Goal: Task Accomplishment & Management: Complete application form

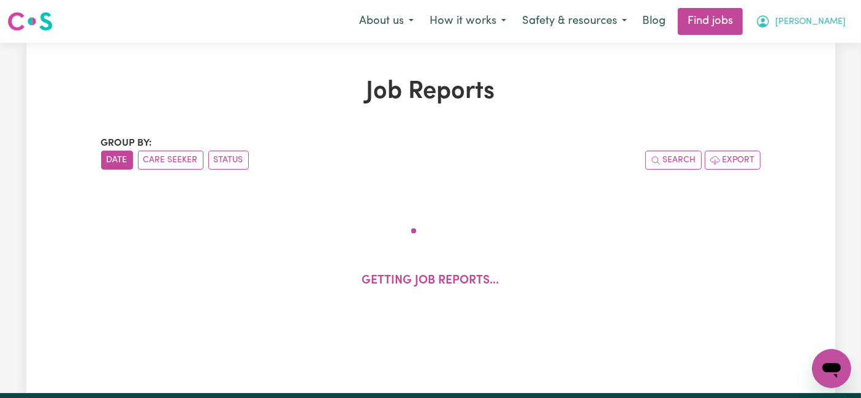
click at [826, 24] on span "[PERSON_NAME]" at bounding box center [810, 21] width 70 height 13
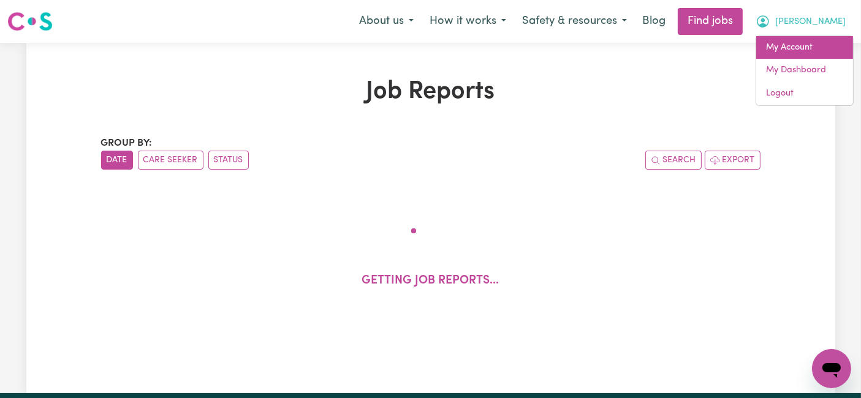
click at [806, 50] on link "My Account" at bounding box center [804, 47] width 97 height 23
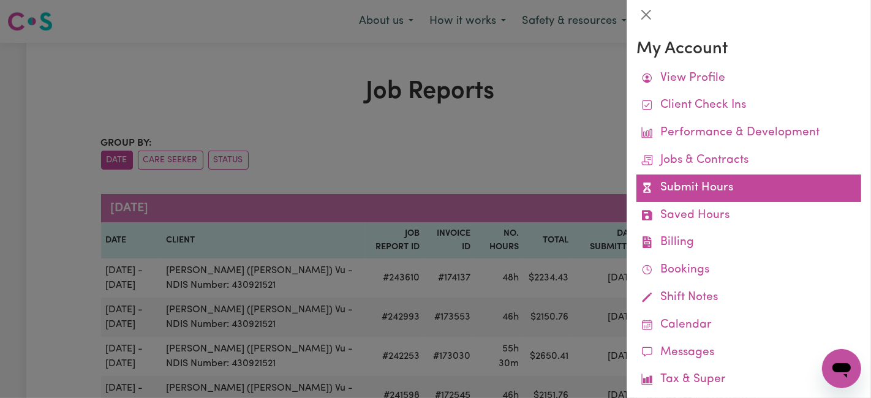
click at [680, 188] on link "Submit Hours" at bounding box center [748, 189] width 225 height 28
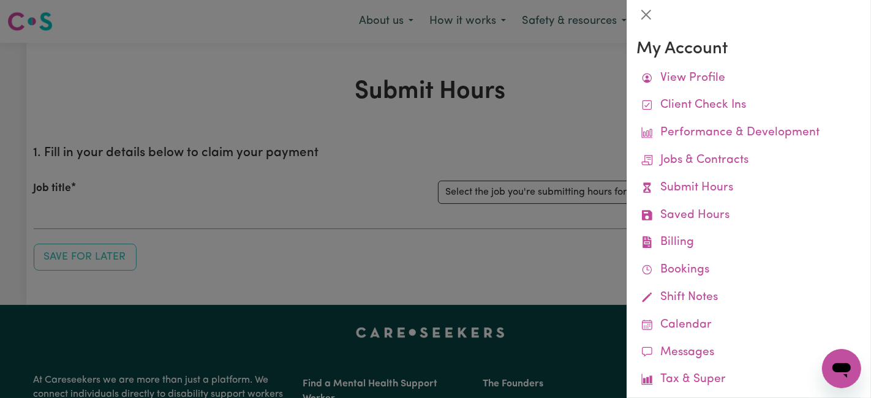
click at [540, 190] on div at bounding box center [435, 199] width 871 height 398
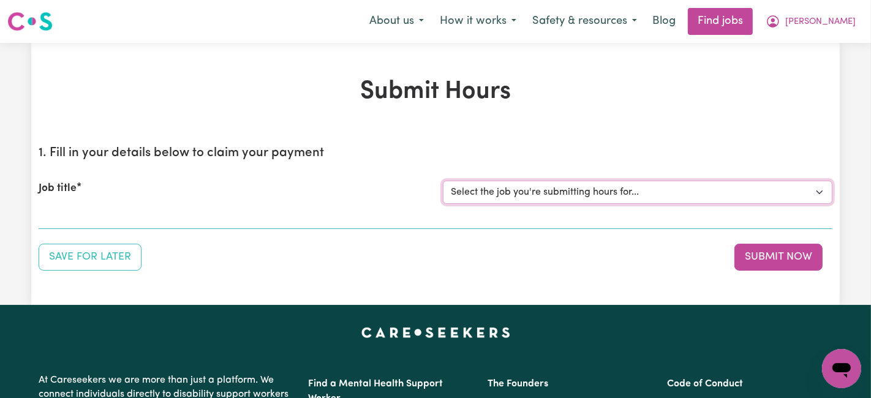
click at [540, 190] on select "Select the job you're submitting hours for... [[PERSON_NAME] (Han) Vu - NDIS Nu…" at bounding box center [638, 192] width 390 height 23
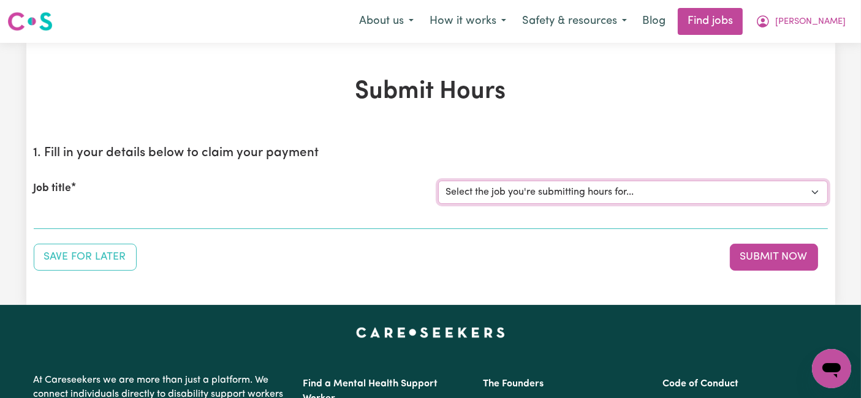
select select "2686"
click at [438, 181] on select "Select the job you're submitting hours for... [[PERSON_NAME] (Han) Vu - NDIS Nu…" at bounding box center [633, 192] width 390 height 23
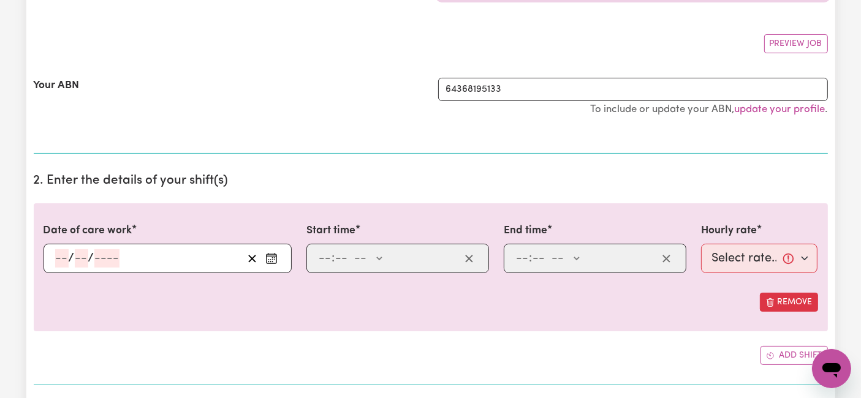
scroll to position [272, 0]
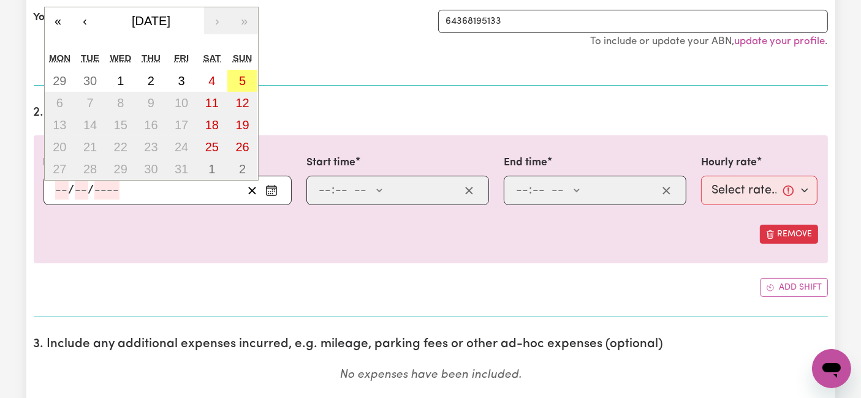
click at [62, 190] on input "number" at bounding box center [61, 190] width 13 height 18
click at [59, 83] on abbr "29" at bounding box center [59, 80] width 13 height 13
type input "[DATE]"
type input "29"
type input "9"
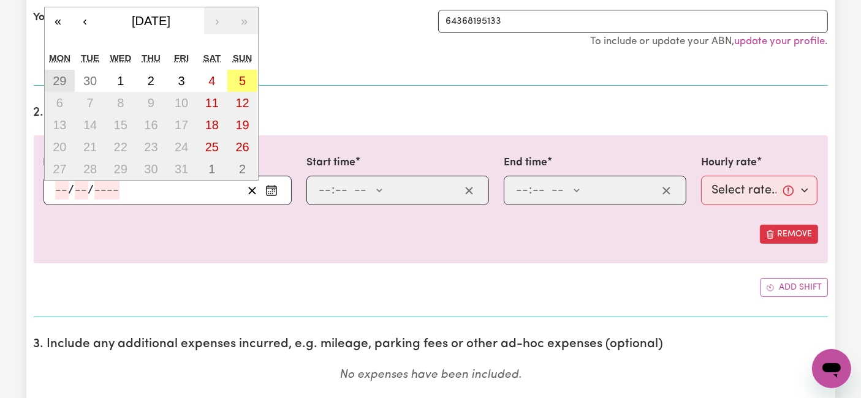
type input "2025"
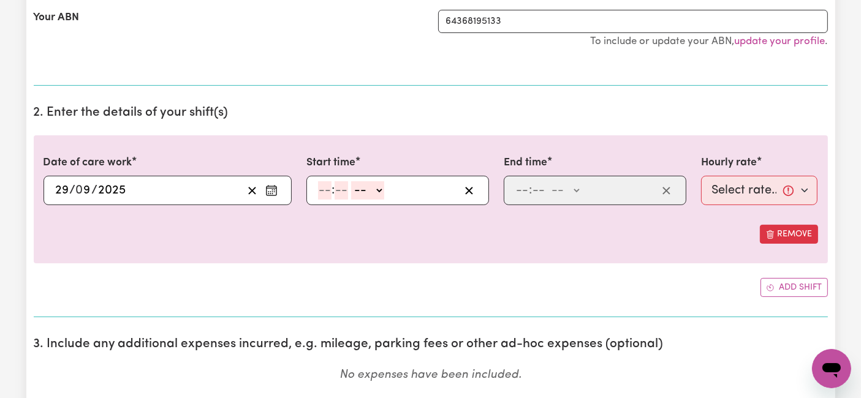
click at [318, 192] on input "number" at bounding box center [324, 190] width 13 height 18
type input "6"
type input "0"
click at [376, 200] on div "6 : 0 0 -- AM PM" at bounding box center [397, 190] width 183 height 29
drag, startPoint x: 372, startPoint y: 188, endPoint x: 369, endPoint y: 195, distance: 7.4
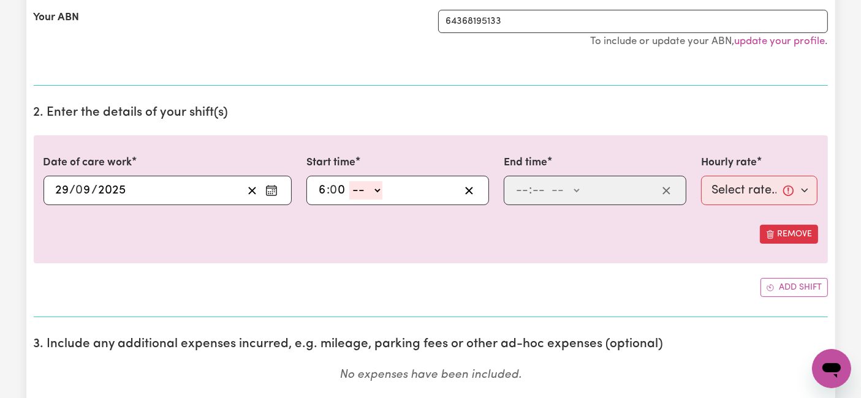
click at [372, 188] on select "-- AM PM" at bounding box center [365, 190] width 33 height 18
select select "am"
click at [349, 181] on select "-- AM PM" at bounding box center [365, 190] width 33 height 18
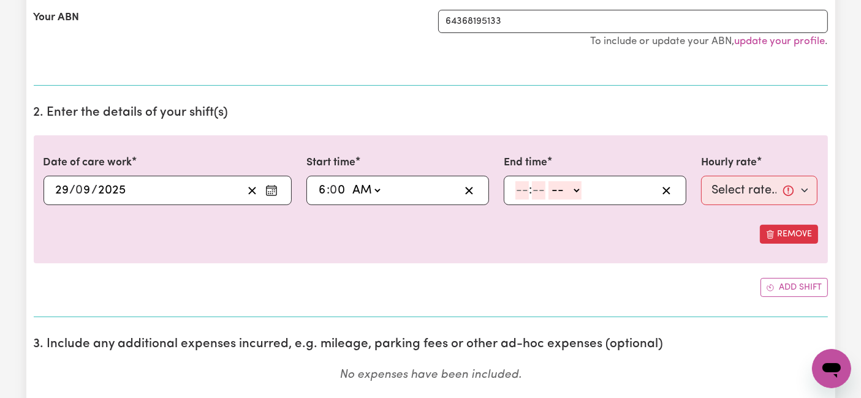
type input "06:00"
click at [521, 190] on input "number" at bounding box center [521, 190] width 13 height 18
type input "2"
type input "0"
click at [556, 190] on select "-- AM PM" at bounding box center [562, 190] width 33 height 18
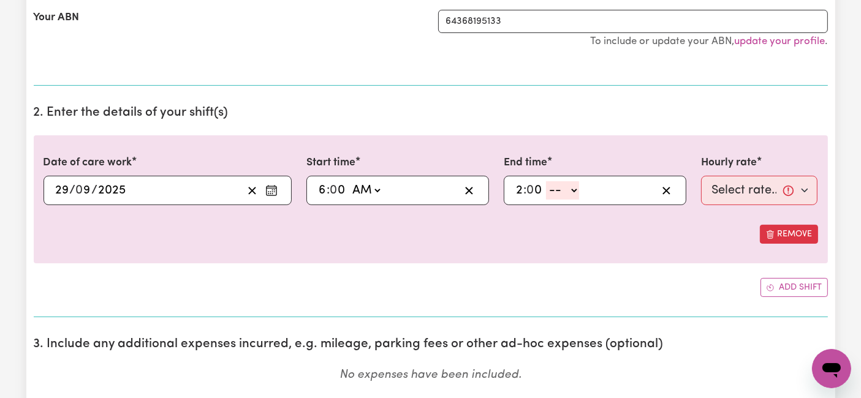
select select "pm"
click at [546, 181] on select "-- AM PM" at bounding box center [562, 190] width 33 height 18
type input "14:00"
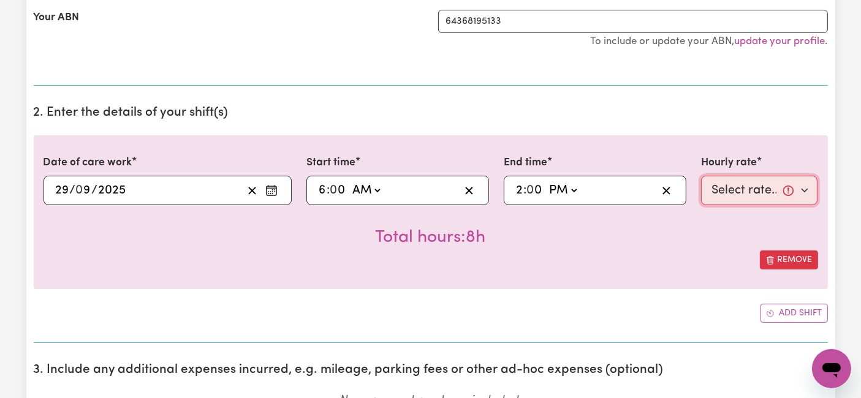
click at [723, 176] on select "Select rate... $54.21 (Weekday) $77.06 ([DATE]) $94.20 ([DATE]) $92.12 (Public …" at bounding box center [759, 190] width 117 height 29
select select "54.21-Weekday"
click at [701, 176] on select "Select rate... $54.21 (Weekday) $77.06 ([DATE]) $94.20 ([DATE]) $92.12 (Public …" at bounding box center [759, 190] width 117 height 29
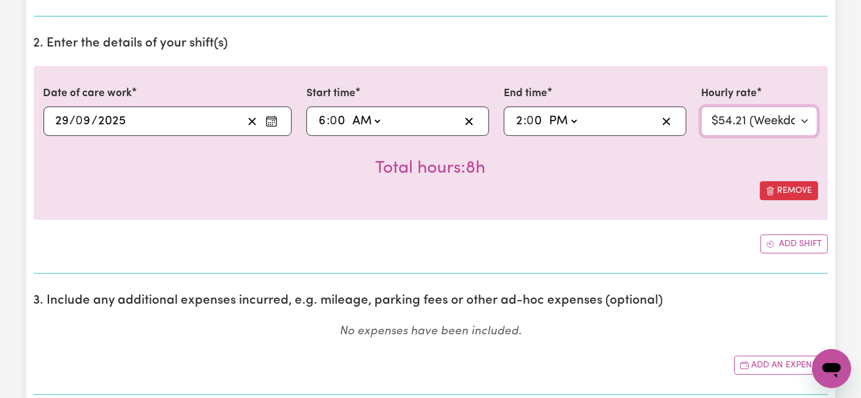
scroll to position [408, 0]
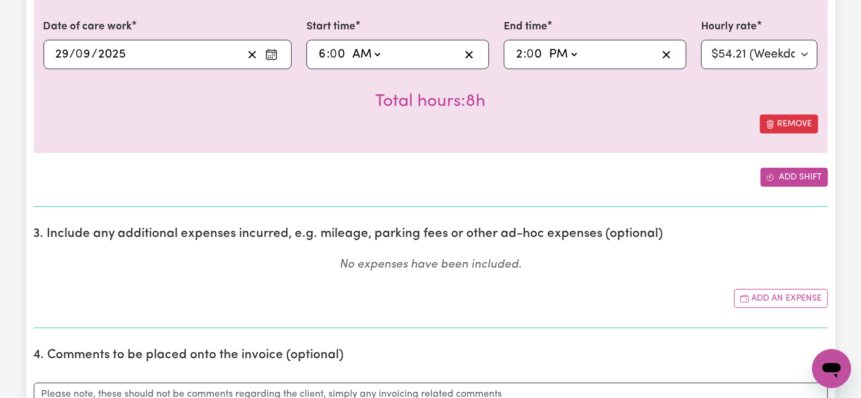
click at [782, 171] on button "Add shift" at bounding box center [793, 177] width 67 height 19
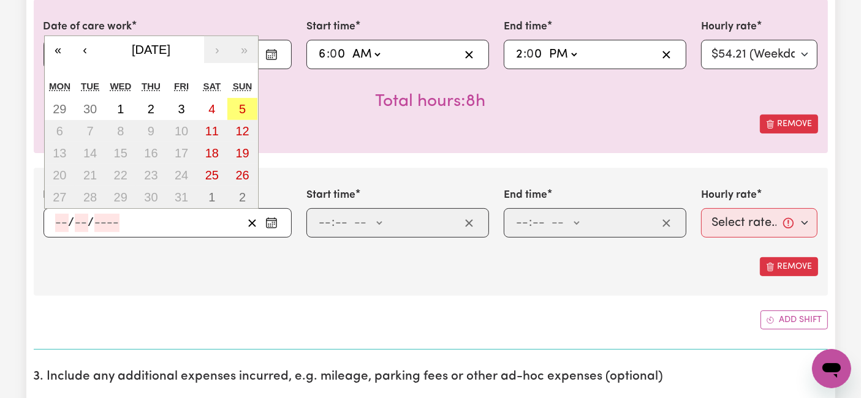
click at [62, 222] on input "number" at bounding box center [61, 223] width 13 height 18
click at [94, 103] on abbr "30" at bounding box center [89, 108] width 13 height 13
type input "[DATE]"
type input "30"
type input "9"
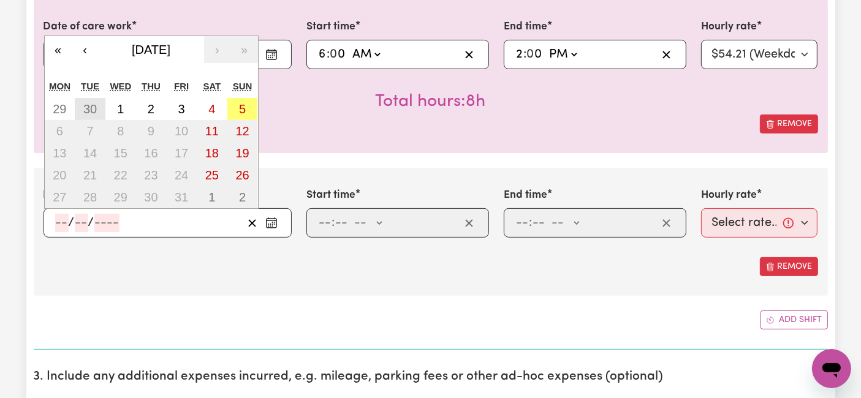
type input "2025"
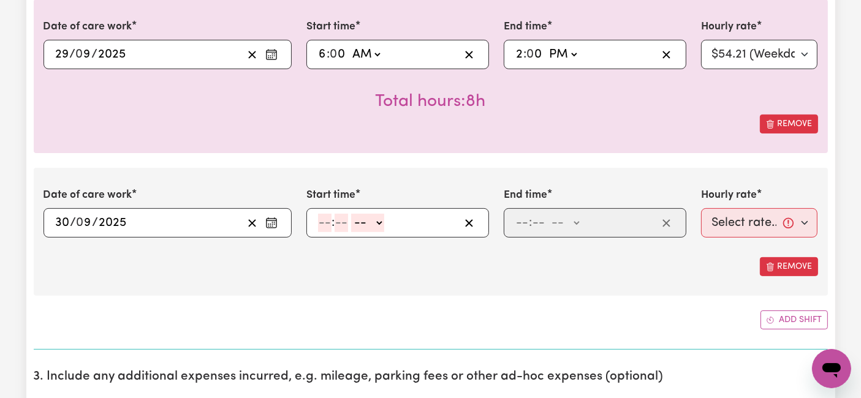
click at [61, 224] on input "30" at bounding box center [62, 223] width 15 height 18
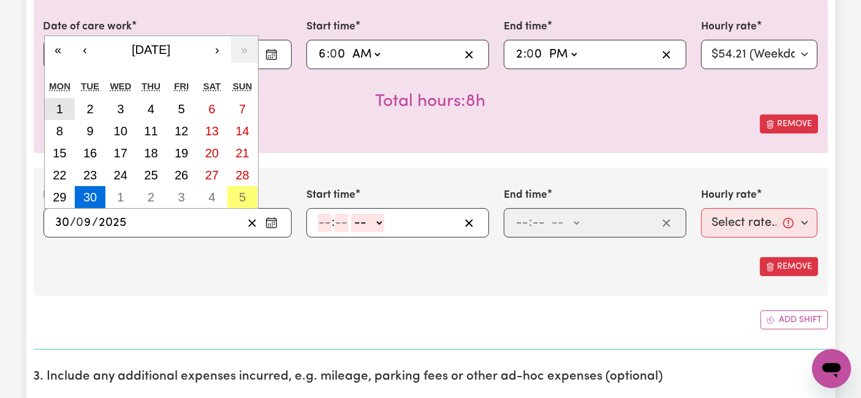
click at [68, 111] on button "1" at bounding box center [60, 109] width 31 height 22
type input "[DATE]"
type input "1"
click at [58, 222] on input "1" at bounding box center [59, 223] width 8 height 18
click at [115, 200] on button "1" at bounding box center [120, 197] width 31 height 22
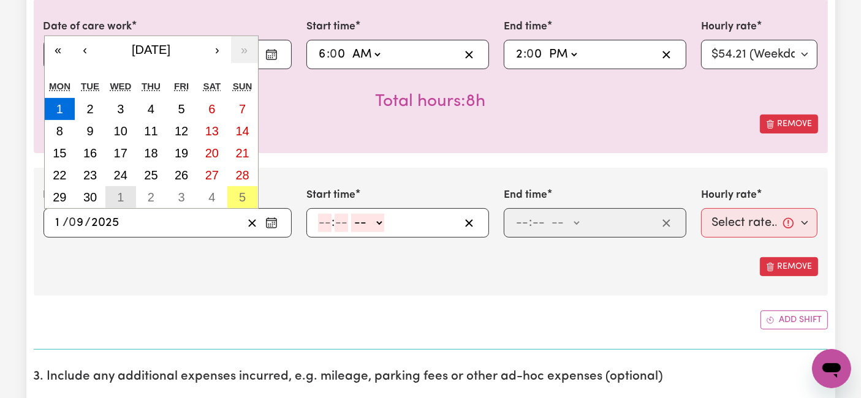
type input "[DATE]"
type input "10"
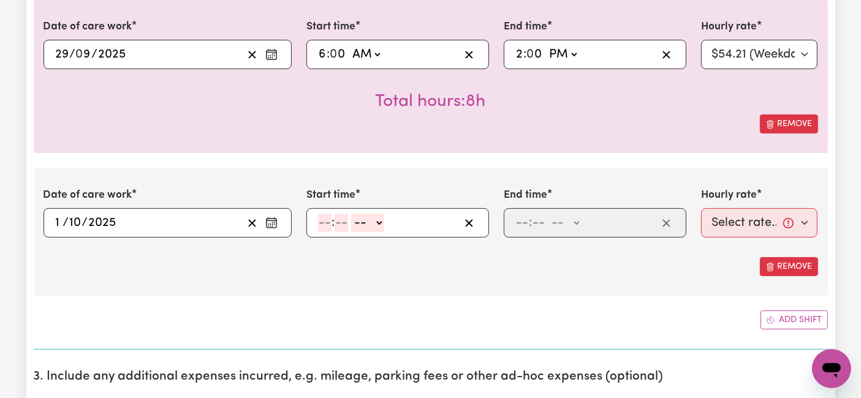
click at [326, 225] on input "number" at bounding box center [324, 223] width 13 height 18
type input "7"
type input "0"
click at [374, 223] on select "-- AM PM" at bounding box center [365, 223] width 33 height 18
select select "am"
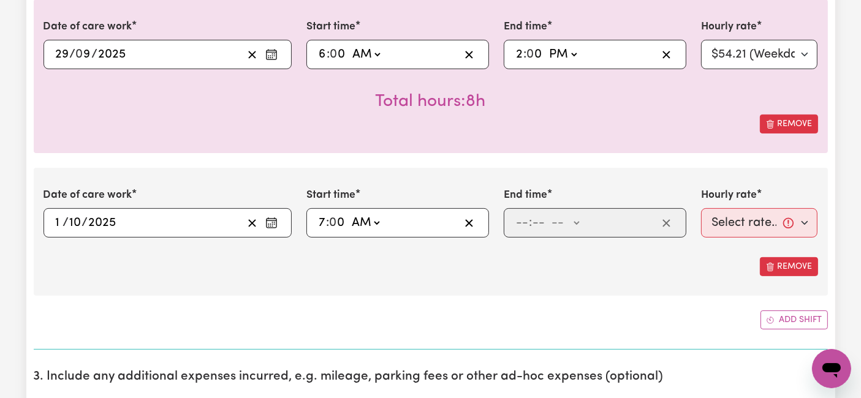
click at [349, 214] on select "-- AM PM" at bounding box center [365, 223] width 33 height 18
type input "07:00"
click at [527, 222] on input "number" at bounding box center [521, 223] width 13 height 18
type input "2"
type input "0"
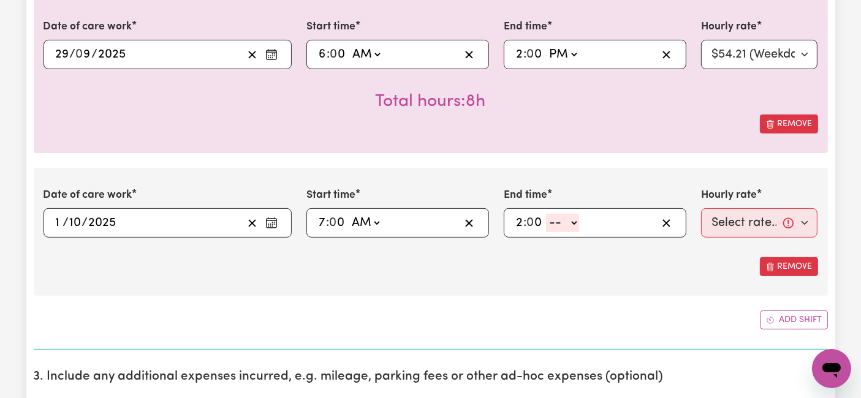
click at [561, 220] on select "-- AM PM" at bounding box center [562, 223] width 33 height 18
select select "pm"
click at [546, 214] on select "-- AM PM" at bounding box center [562, 223] width 33 height 18
type input "14:00"
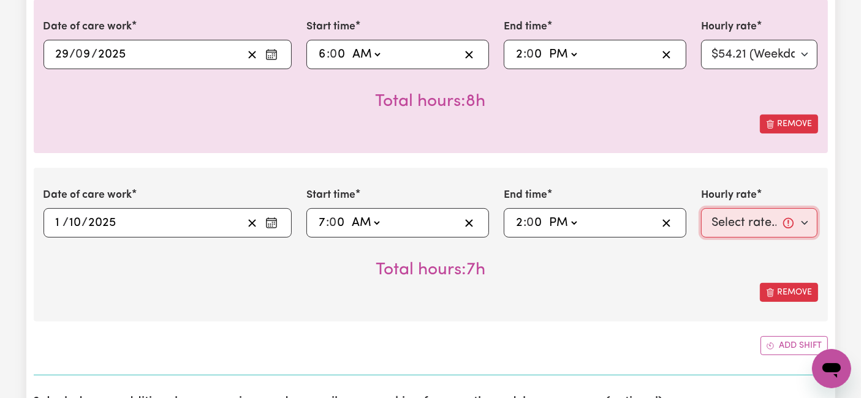
click at [721, 218] on select "Select rate... $54.21 (Weekday) $77.06 ([DATE]) $94.20 ([DATE]) $92.12 (Public …" at bounding box center [759, 222] width 117 height 29
select select "54.21-Weekday"
click at [701, 208] on select "Select rate... $54.21 (Weekday) $77.06 ([DATE]) $94.20 ([DATE]) $92.12 (Public …" at bounding box center [759, 222] width 117 height 29
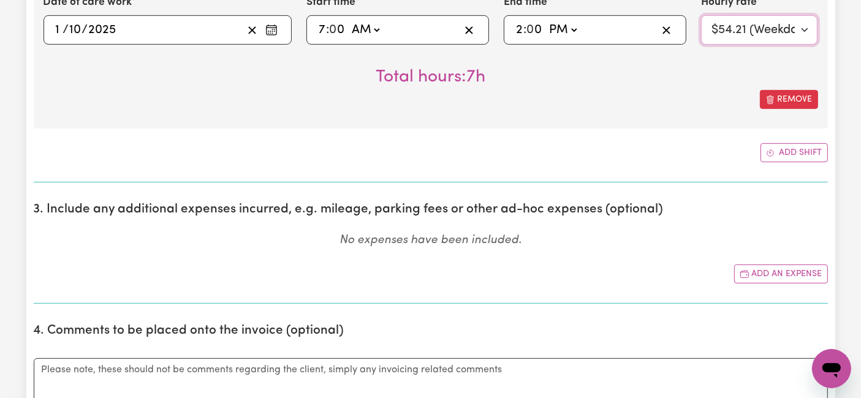
scroll to position [612, 0]
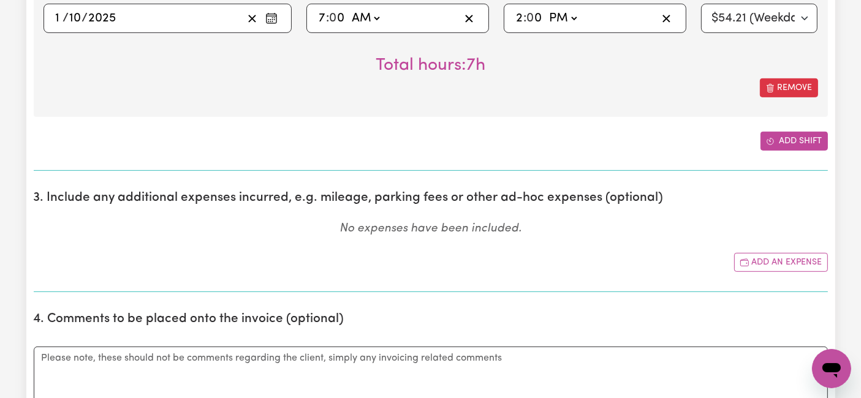
click at [776, 140] on button "Add shift" at bounding box center [793, 141] width 67 height 19
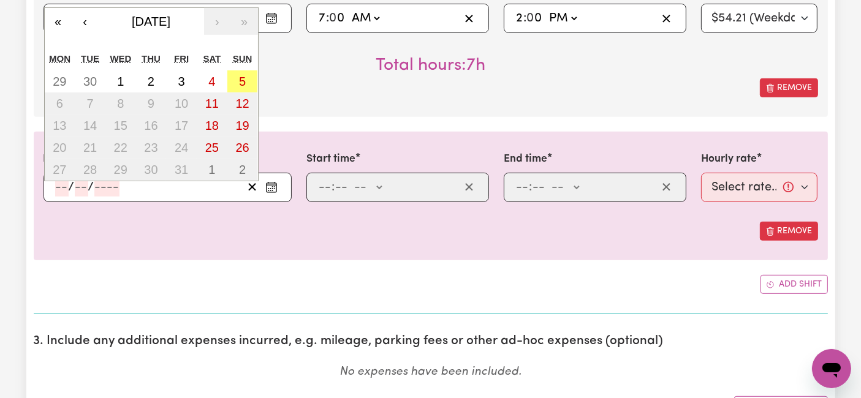
click at [65, 178] on div "/ / « ‹ [DATE] › » Mon Tue Wed Thu Fri Sat Sun 29 30 1 2 3 4 5 6 7 8 9 10 11 12…" at bounding box center [167, 187] width 248 height 29
click at [148, 78] on abbr "2" at bounding box center [151, 81] width 7 height 13
type input "[DATE]"
type input "2"
type input "10"
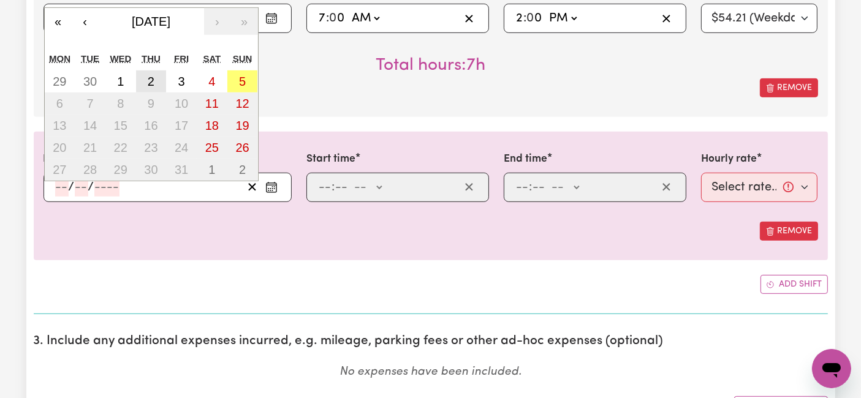
type input "2025"
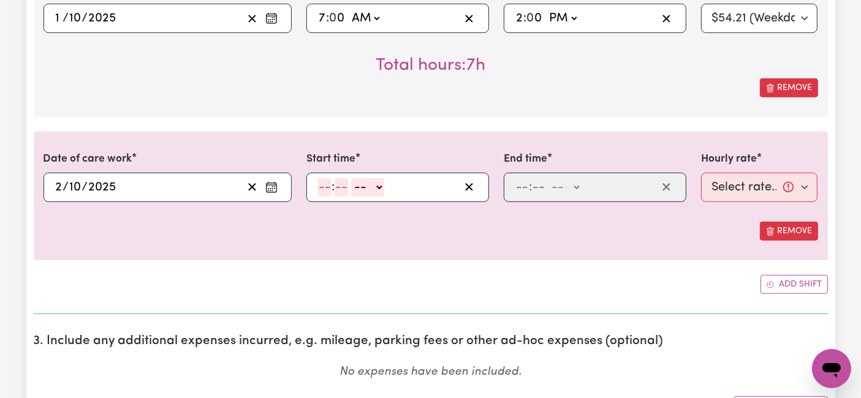
click at [320, 181] on input "number" at bounding box center [324, 187] width 13 height 18
type input "7"
type input "0"
click at [363, 188] on select "-- AM PM" at bounding box center [365, 187] width 33 height 18
select select "am"
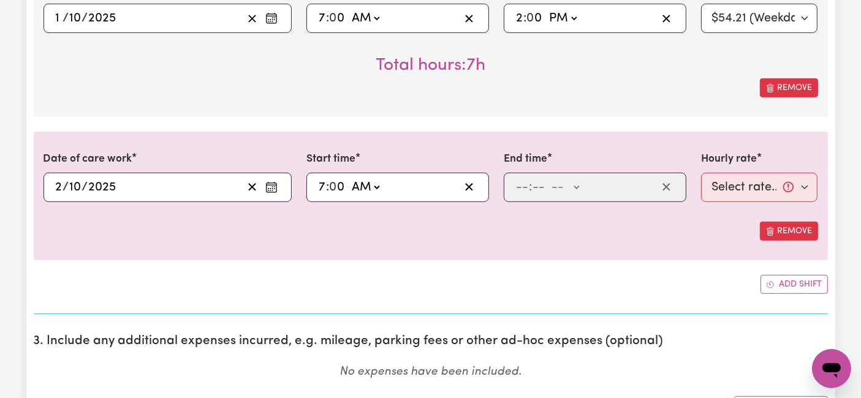
click at [349, 178] on select "-- AM PM" at bounding box center [365, 187] width 33 height 18
type input "07:00"
click at [521, 190] on input "number" at bounding box center [521, 187] width 13 height 18
type input "2"
type input "0"
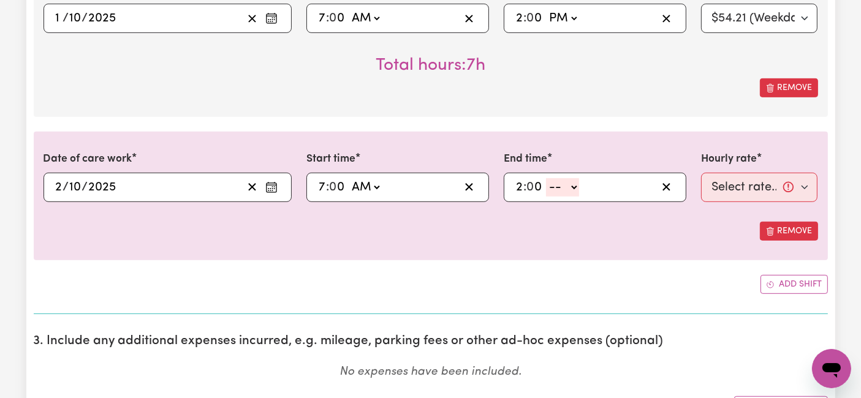
click at [552, 179] on select "-- AM PM" at bounding box center [562, 187] width 33 height 18
select select "pm"
click at [546, 178] on select "-- AM PM" at bounding box center [562, 187] width 33 height 18
type input "14:00"
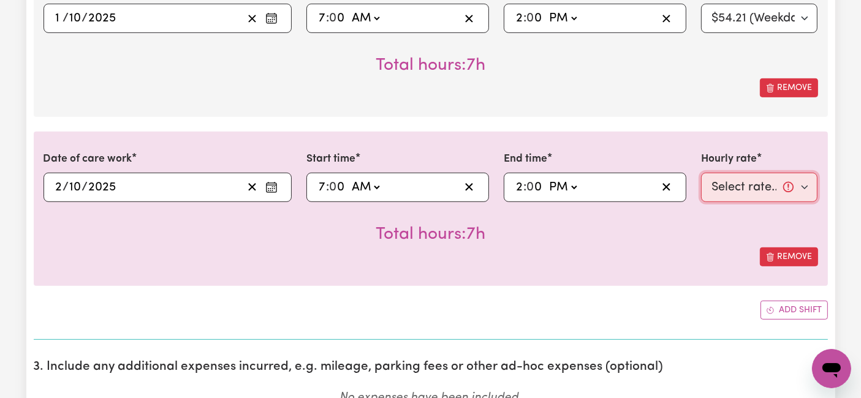
click at [752, 179] on select "Select rate... $54.21 (Weekday) $77.06 ([DATE]) $94.20 ([DATE]) $92.12 (Public …" at bounding box center [759, 187] width 117 height 29
select select "54.21-Weekday"
click at [701, 173] on select "Select rate... $54.21 (Weekday) $77.06 ([DATE]) $94.20 ([DATE]) $92.12 (Public …" at bounding box center [759, 187] width 117 height 29
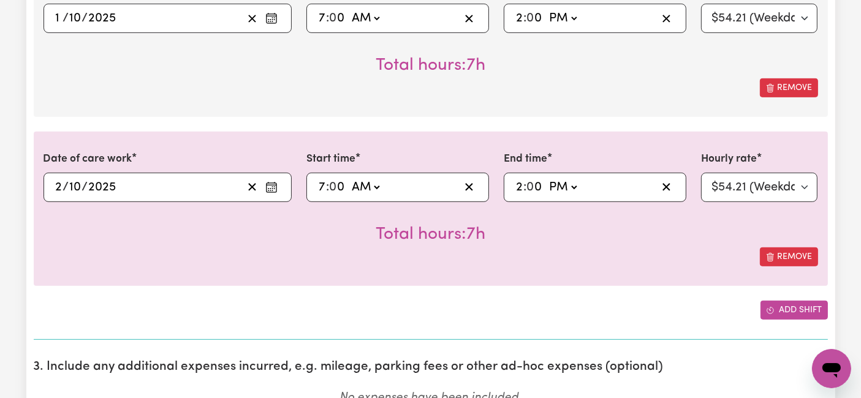
click at [789, 304] on button "Add shift" at bounding box center [793, 310] width 67 height 19
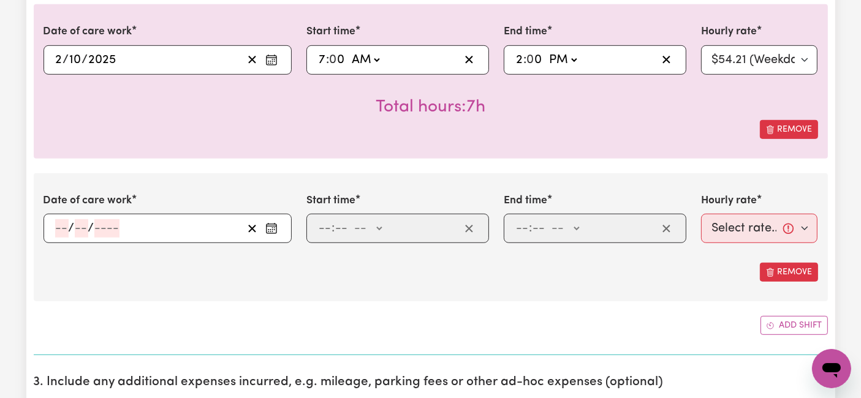
scroll to position [748, 0]
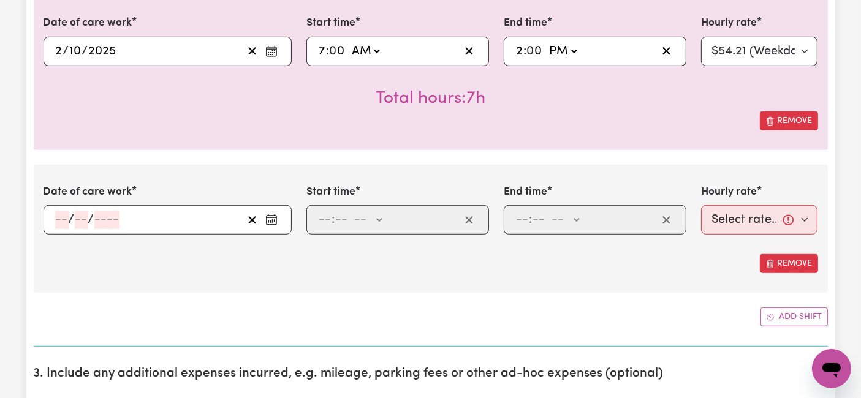
click at [63, 221] on input "number" at bounding box center [61, 220] width 13 height 18
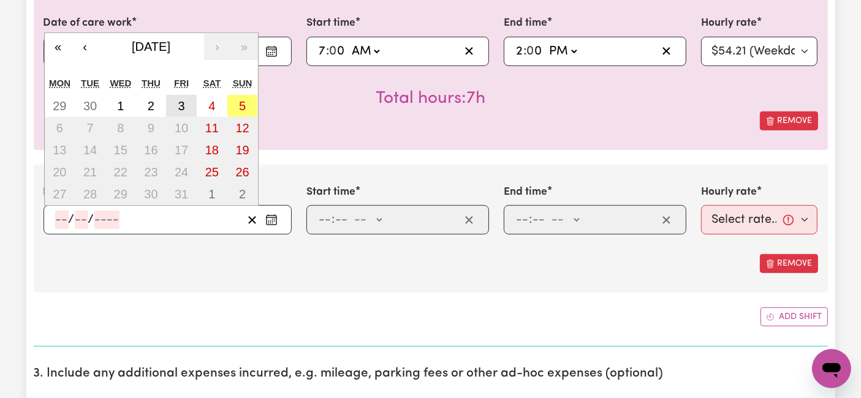
click at [178, 101] on abbr "3" at bounding box center [181, 105] width 7 height 13
type input "[DATE]"
type input "3"
type input "10"
type input "2025"
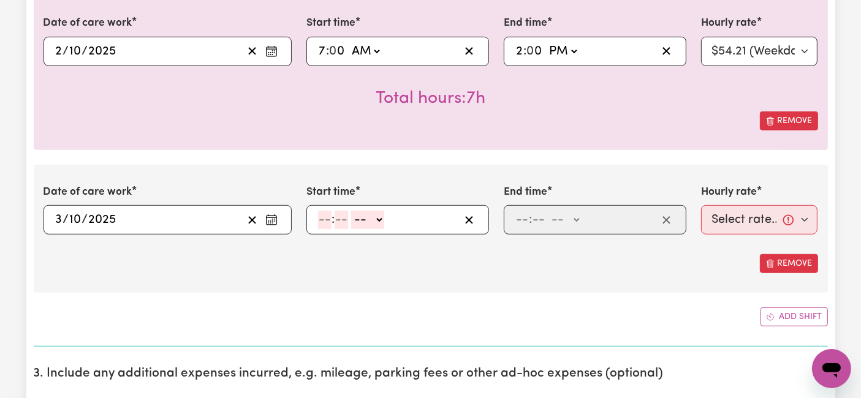
click at [320, 220] on input "number" at bounding box center [324, 220] width 13 height 18
type input "6"
type input "0"
click at [369, 217] on select "-- AM PM" at bounding box center [365, 220] width 33 height 18
select select "pm"
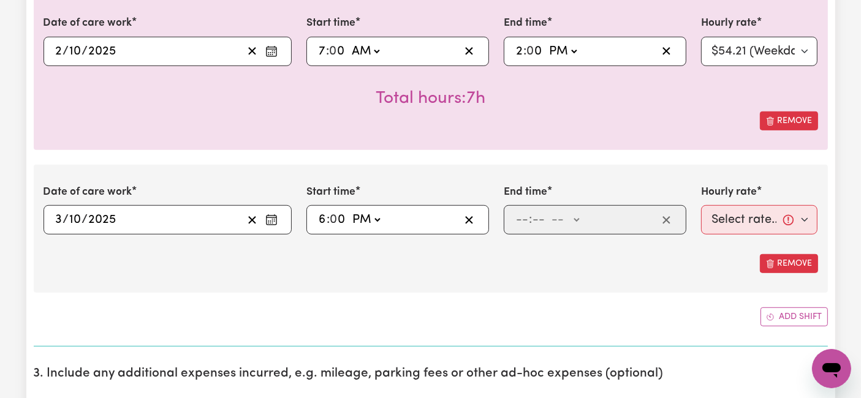
click at [349, 211] on select "-- AM PM" at bounding box center [365, 220] width 33 height 18
type input "18:00"
click at [520, 219] on input "number" at bounding box center [521, 220] width 13 height 18
type input "8"
type input "0"
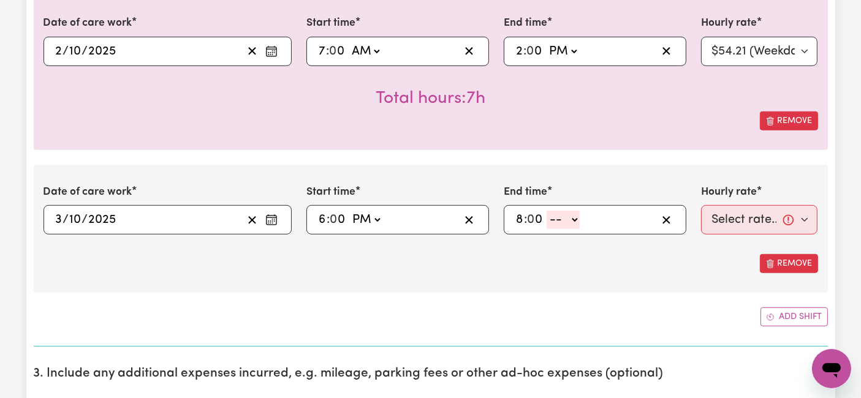
drag, startPoint x: 560, startPoint y: 217, endPoint x: 560, endPoint y: 226, distance: 8.6
click at [560, 217] on select "-- AM PM" at bounding box center [562, 220] width 33 height 18
select select "pm"
click at [546, 211] on select "-- AM PM" at bounding box center [562, 220] width 33 height 18
type input "20:00"
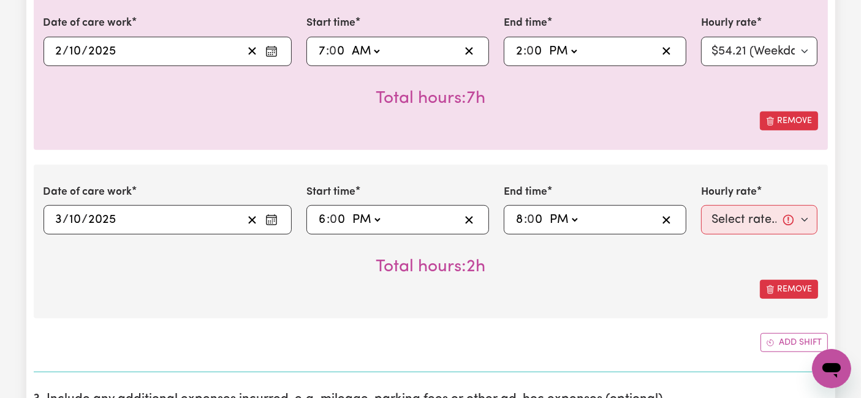
click at [738, 235] on div "Total hours: 2h" at bounding box center [430, 257] width 774 height 45
click at [740, 214] on select "Select rate... $54.21 (Weekday) $77.06 ([DATE]) $94.20 ([DATE]) $92.12 (Public …" at bounding box center [759, 219] width 117 height 29
select select "54.21-Weekday"
click at [701, 205] on select "Select rate... $54.21 (Weekday) $77.06 ([DATE]) $94.20 ([DATE]) $92.12 (Public …" at bounding box center [759, 219] width 117 height 29
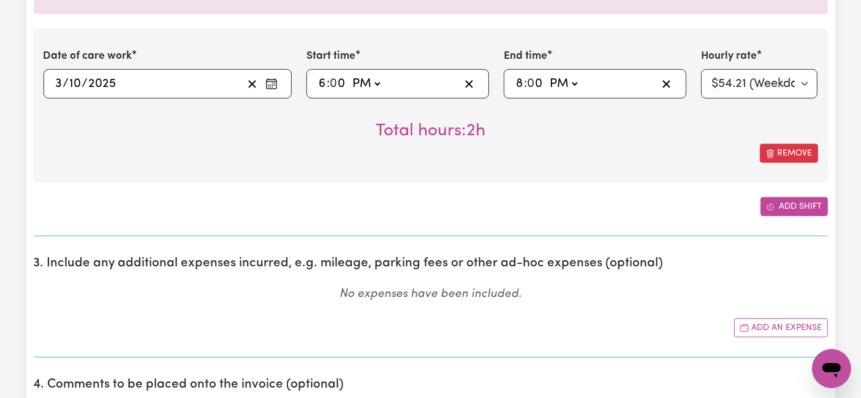
click at [770, 207] on icon "Add another shift" at bounding box center [770, 207] width 9 height 9
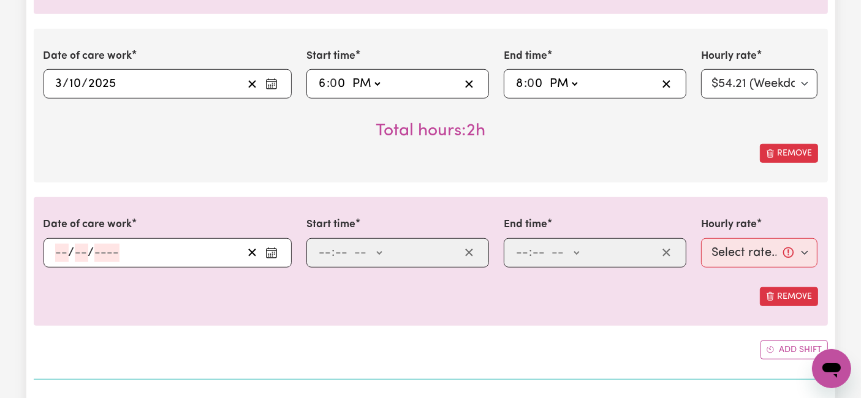
click at [61, 244] on input "number" at bounding box center [61, 253] width 13 height 18
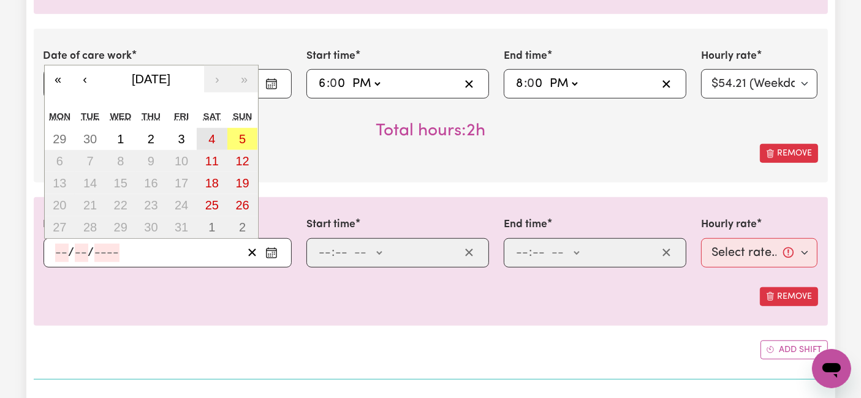
click at [213, 139] on abbr "4" at bounding box center [211, 138] width 7 height 13
type input "[DATE]"
type input "4"
type input "10"
type input "2025"
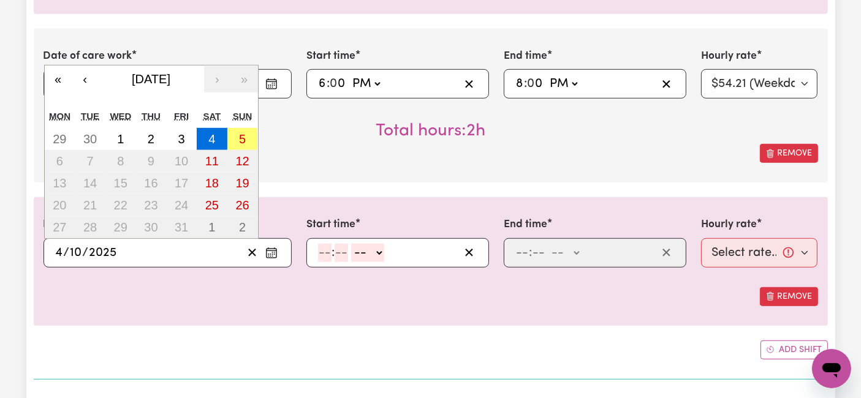
drag, startPoint x: 61, startPoint y: 247, endPoint x: 183, endPoint y: 155, distance: 152.6
click at [61, 247] on input "4" at bounding box center [59, 253] width 9 height 18
click at [173, 136] on button "3" at bounding box center [181, 139] width 31 height 22
type input "[DATE]"
type input "3"
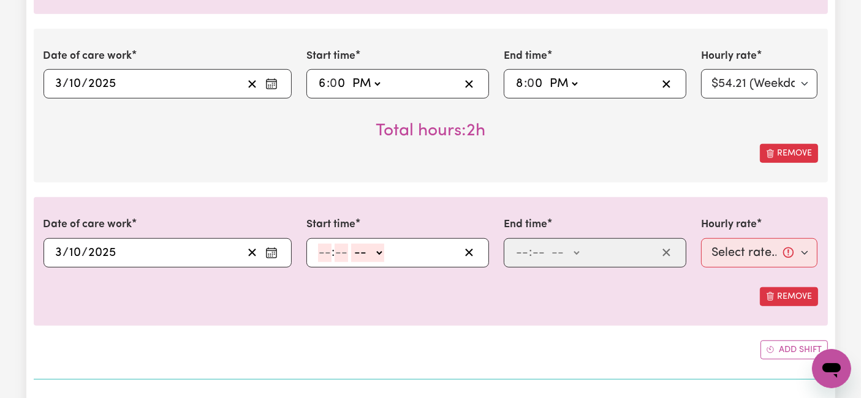
click at [323, 244] on input "number" at bounding box center [324, 253] width 13 height 18
type input "8"
type input "0"
click at [366, 244] on select "-- AM PM" at bounding box center [365, 253] width 33 height 18
select select "pm"
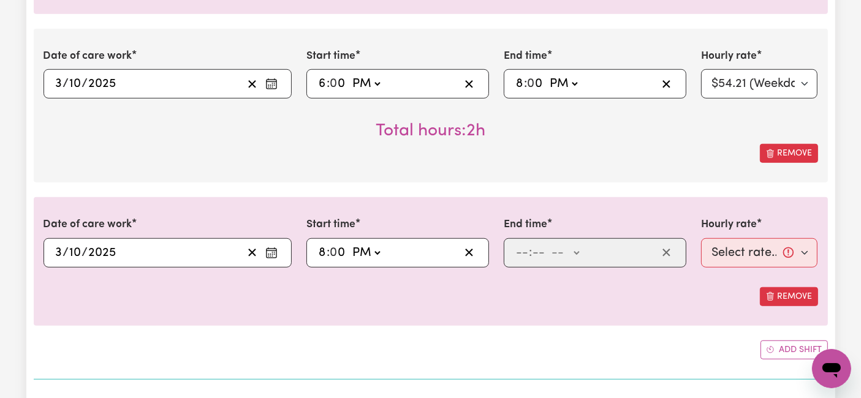
click at [349, 244] on select "-- AM PM" at bounding box center [365, 253] width 33 height 18
type input "20:00"
click at [518, 252] on input "number" at bounding box center [521, 253] width 13 height 18
type input "10"
type input "0"
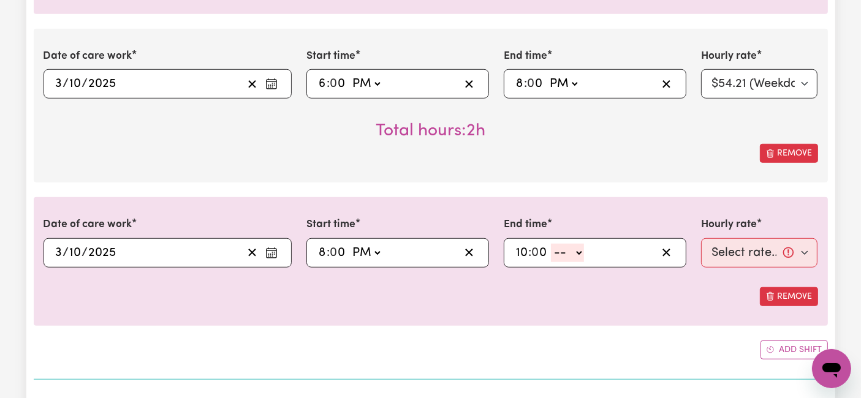
click at [565, 251] on select "-- AM PM" at bounding box center [567, 253] width 33 height 18
select select "pm"
click at [551, 244] on select "-- AM PM" at bounding box center [567, 253] width 33 height 18
type input "22:00"
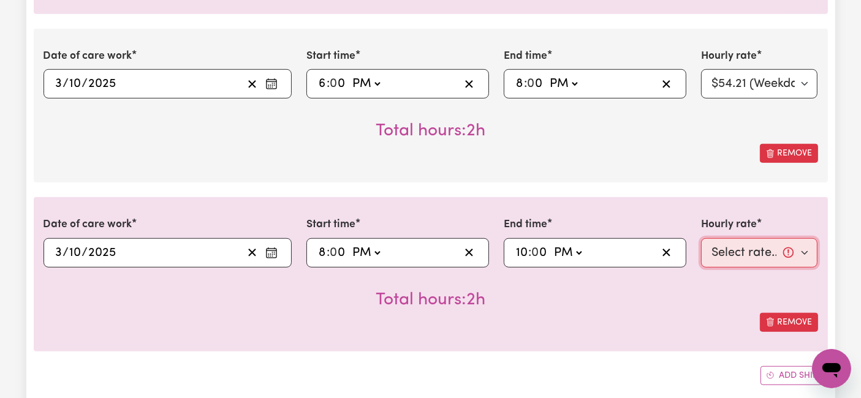
click at [715, 245] on select "Select rate... $54.21 (Weekday) $77.06 ([DATE]) $94.20 ([DATE]) $92.12 (Public …" at bounding box center [759, 252] width 117 height 29
select select "66.67-EveningCare"
click at [701, 238] on select "Select rate... $54.21 (Weekday) $77.06 ([DATE]) $94.20 ([DATE]) $92.12 (Public …" at bounding box center [759, 252] width 117 height 29
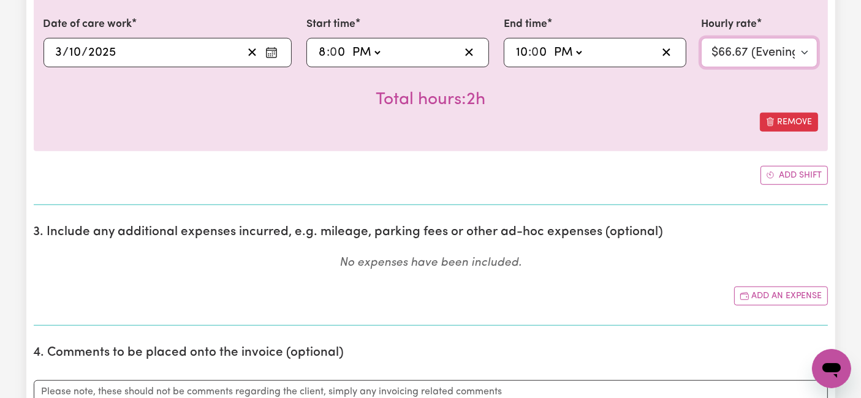
scroll to position [1088, 0]
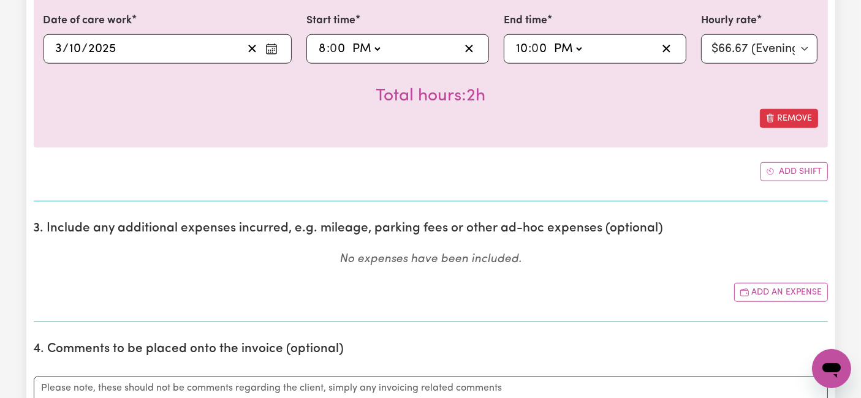
click at [783, 176] on button "Add shift" at bounding box center [793, 171] width 67 height 19
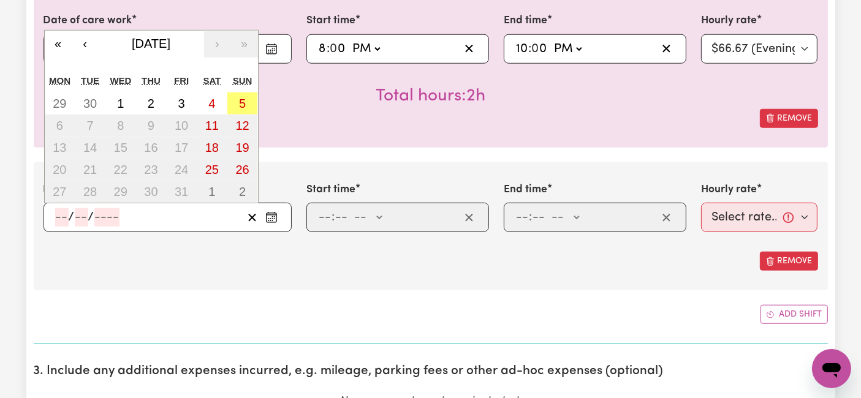
click at [66, 212] on input "number" at bounding box center [61, 217] width 13 height 18
click at [178, 97] on abbr "3" at bounding box center [181, 103] width 7 height 13
type input "[DATE]"
type input "3"
type input "10"
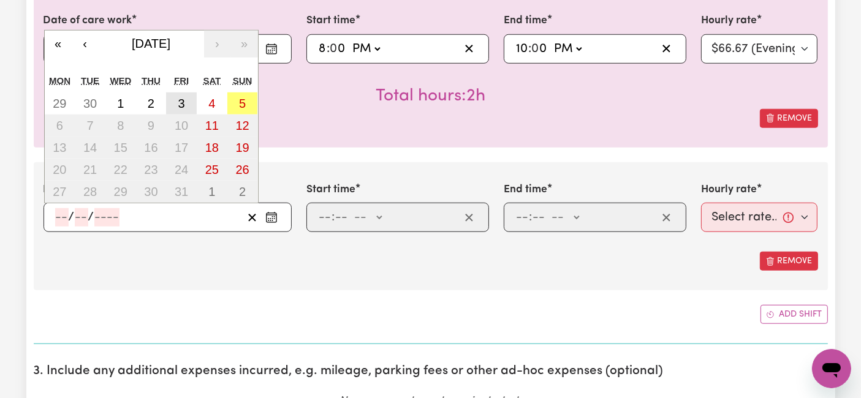
type input "2025"
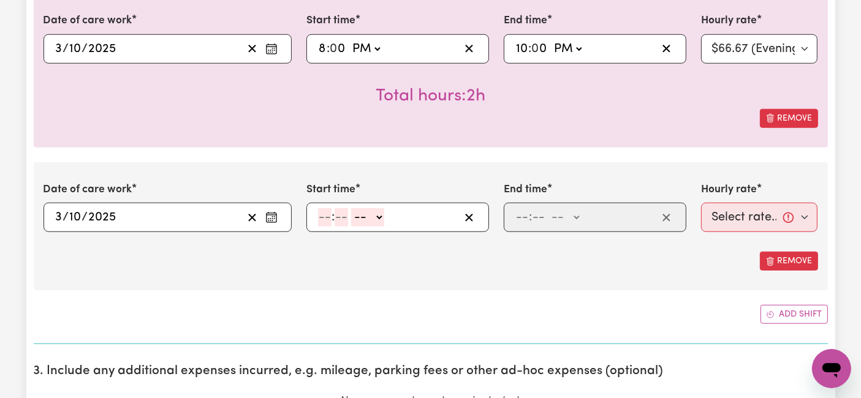
click at [323, 216] on input "number" at bounding box center [324, 217] width 13 height 18
type input "10"
type input "0"
drag, startPoint x: 360, startPoint y: 214, endPoint x: 365, endPoint y: 220, distance: 7.8
click at [361, 214] on select "-- AM PM" at bounding box center [369, 217] width 33 height 18
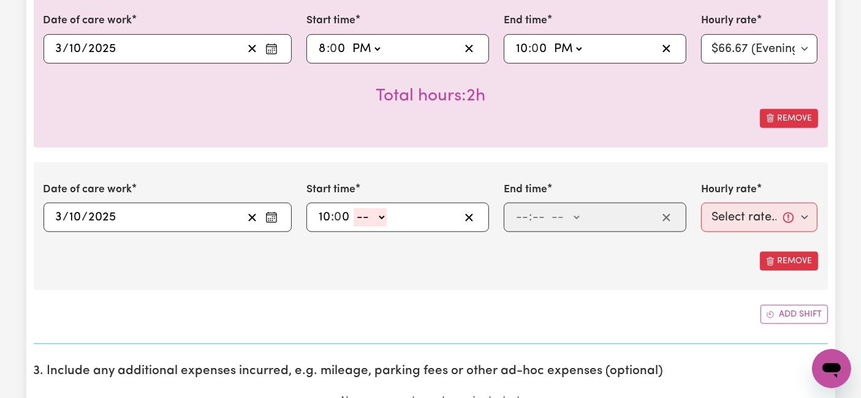
select select "pm"
click at [353, 208] on select "-- AM PM" at bounding box center [369, 217] width 33 height 18
type input "22:00"
click at [523, 217] on input "number" at bounding box center [521, 217] width 13 height 18
type input "6"
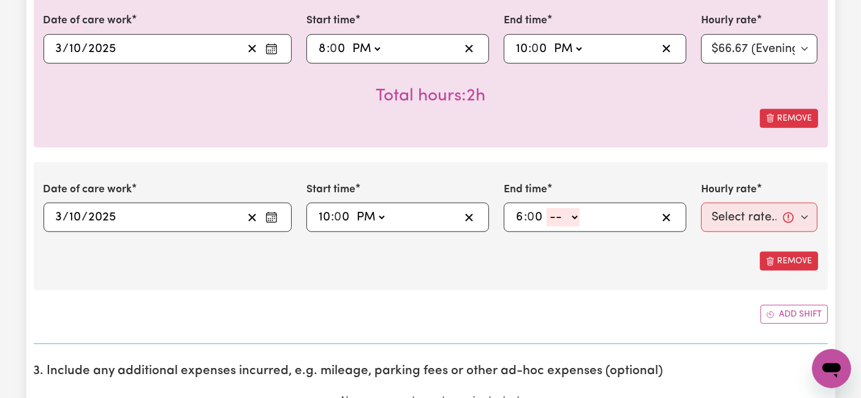
type input "0"
click at [555, 215] on select "-- AM PM" at bounding box center [562, 217] width 33 height 18
select select "am"
click at [546, 208] on select "-- AM PM" at bounding box center [562, 217] width 33 height 18
type input "06:00"
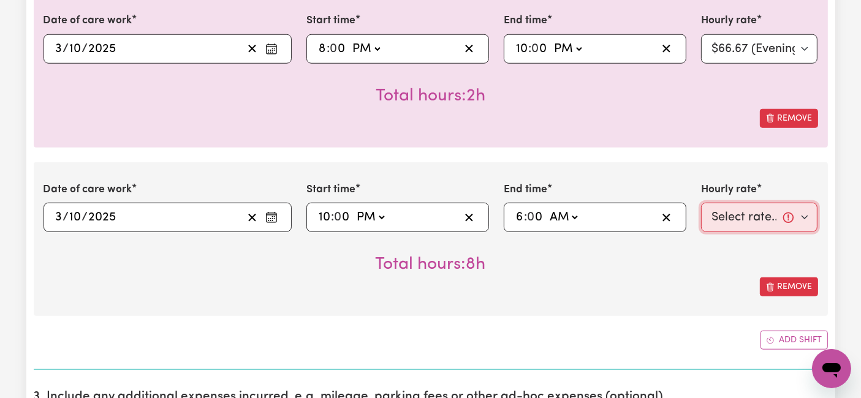
drag, startPoint x: 745, startPoint y: 206, endPoint x: 745, endPoint y: 223, distance: 17.1
click at [745, 206] on select "Select rate... $54.21 (Weekday) $77.06 ([DATE]) $94.20 ([DATE]) $92.12 (Public …" at bounding box center [759, 217] width 117 height 29
select select "31.51-Overnight"
click at [701, 203] on select "Select rate... $54.21 (Weekday) $77.06 ([DATE]) $94.20 ([DATE]) $92.12 (Public …" at bounding box center [759, 217] width 117 height 29
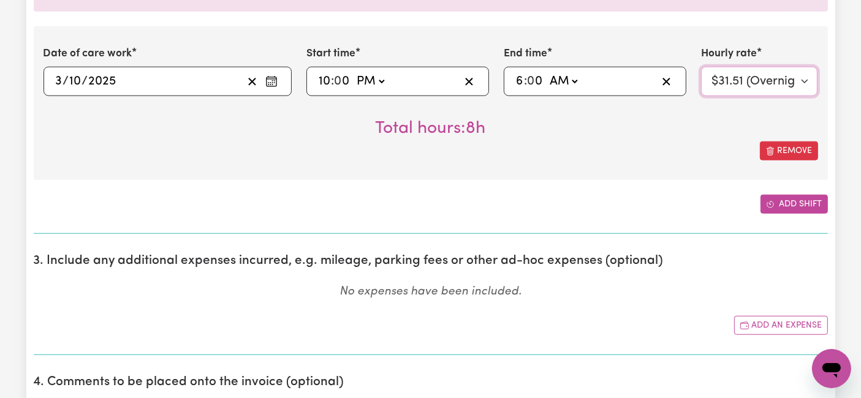
scroll to position [1225, 0]
click at [780, 200] on button "Add shift" at bounding box center [793, 203] width 67 height 19
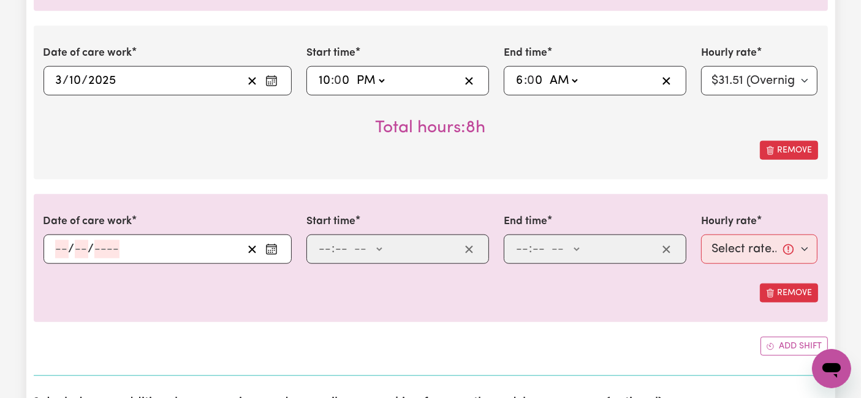
click at [58, 243] on input "number" at bounding box center [61, 249] width 13 height 18
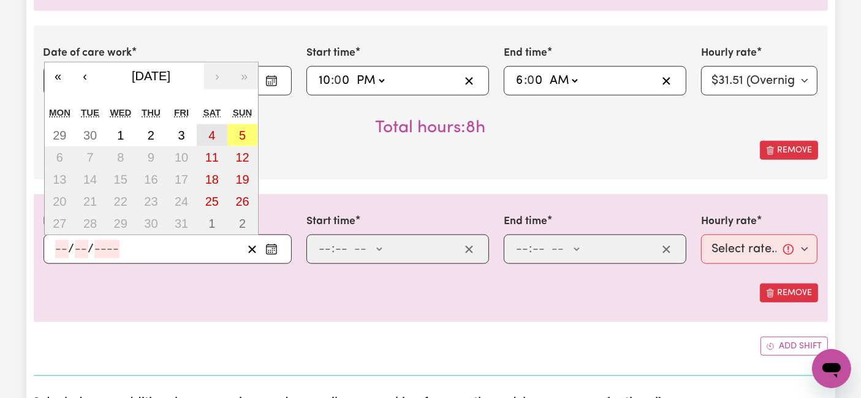
click at [208, 130] on button "4" at bounding box center [212, 135] width 31 height 22
type input "[DATE]"
type input "4"
type input "10"
type input "2025"
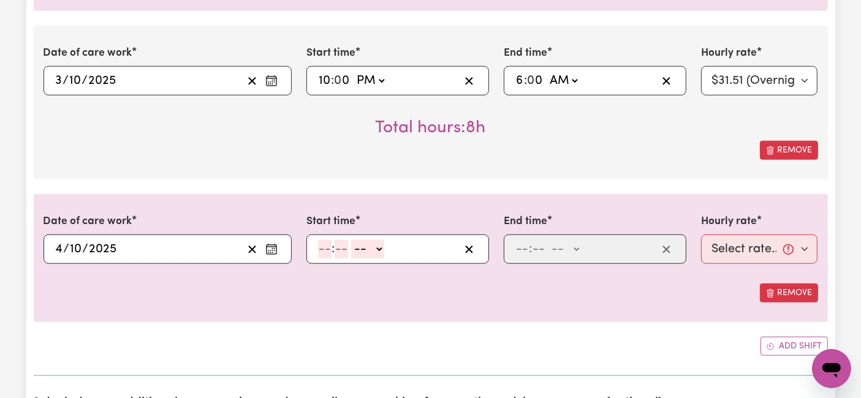
click at [323, 247] on input "number" at bounding box center [324, 249] width 13 height 18
type input "6"
type input "0"
click at [369, 246] on select "-- AM PM" at bounding box center [365, 249] width 33 height 18
select select "am"
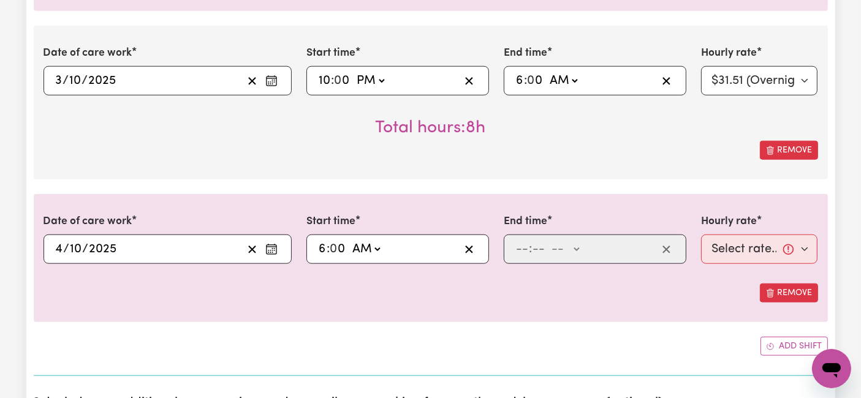
click at [349, 240] on select "-- AM PM" at bounding box center [365, 249] width 33 height 18
type input "06:00"
click at [532, 248] on input "number" at bounding box center [538, 249] width 13 height 18
type input "80"
click at [518, 252] on input "number" at bounding box center [521, 249] width 13 height 18
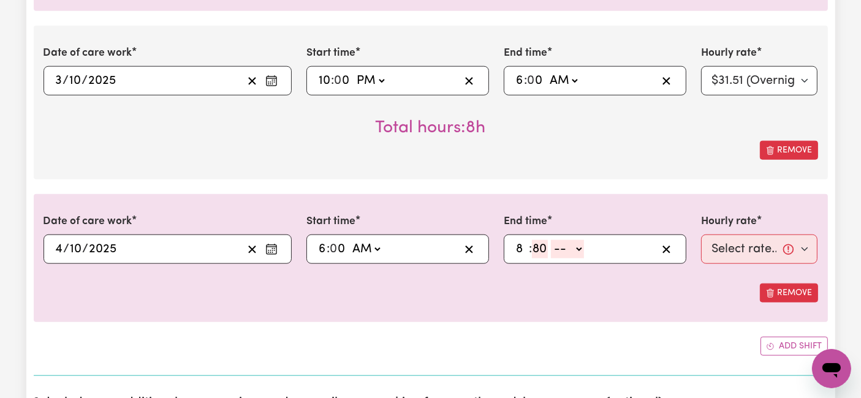
type input "8"
type input "0"
click at [560, 245] on select "-- AM PM" at bounding box center [562, 249] width 33 height 18
select select "am"
click at [546, 240] on select "-- AM PM" at bounding box center [562, 249] width 33 height 18
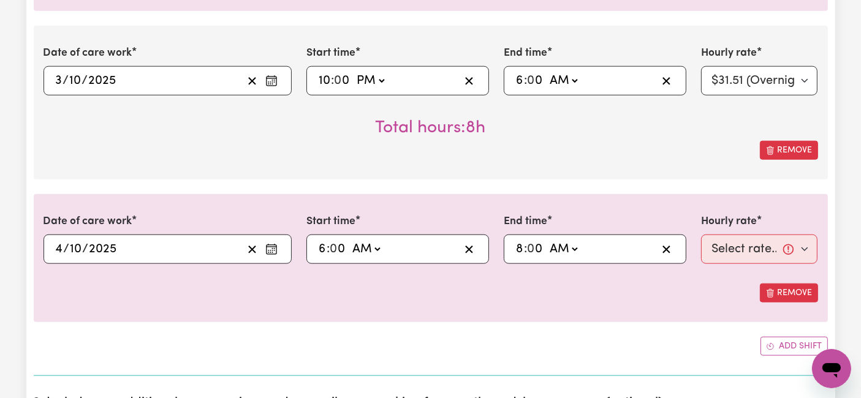
type input "08:00"
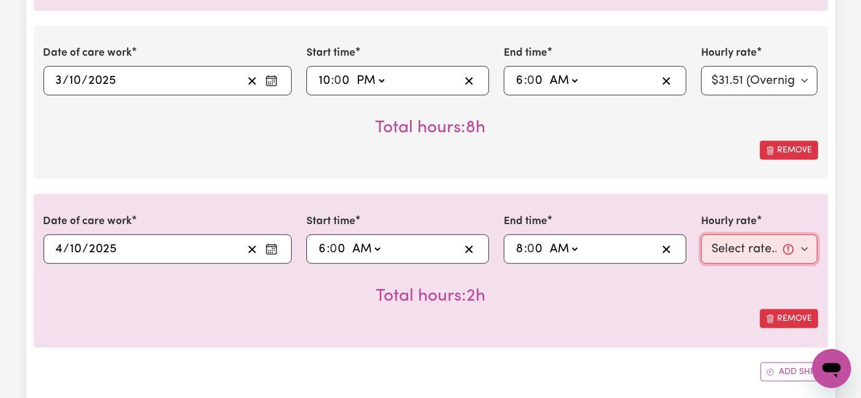
click at [714, 239] on select "Select rate... $54.21 (Weekday) $77.06 ([DATE]) $94.20 ([DATE]) $92.12 (Public …" at bounding box center [759, 249] width 117 height 29
select select "77.06-[DATE]"
click at [701, 235] on select "Select rate... $54.21 (Weekday) $77.06 ([DATE]) $94.20 ([DATE]) $92.12 (Public …" at bounding box center [759, 249] width 117 height 29
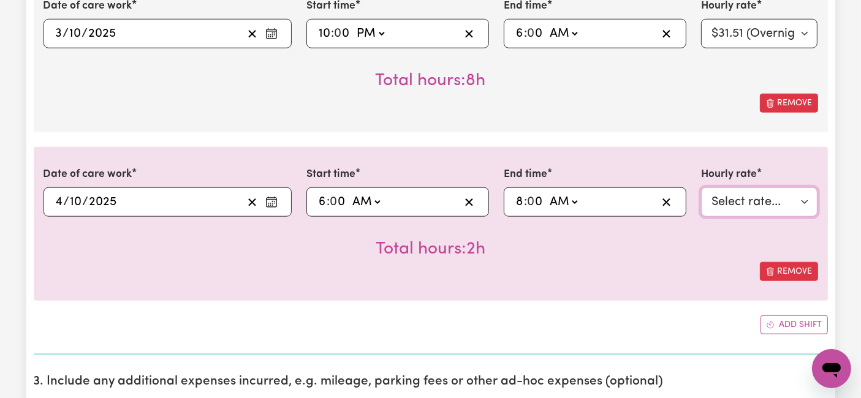
scroll to position [1293, 0]
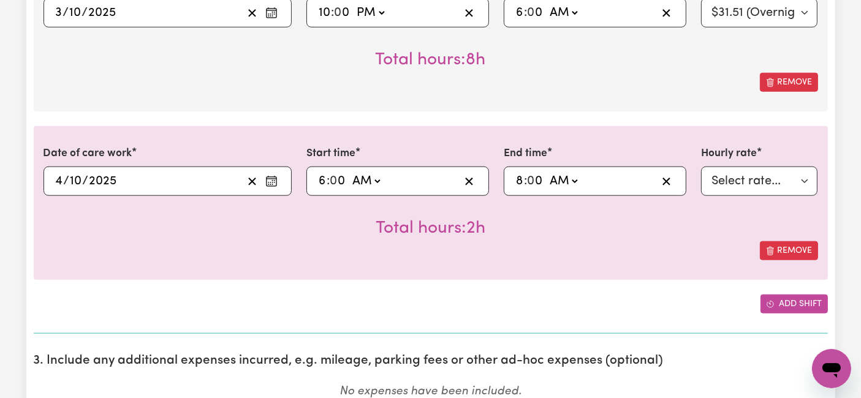
click at [777, 298] on button "Add shift" at bounding box center [793, 304] width 67 height 19
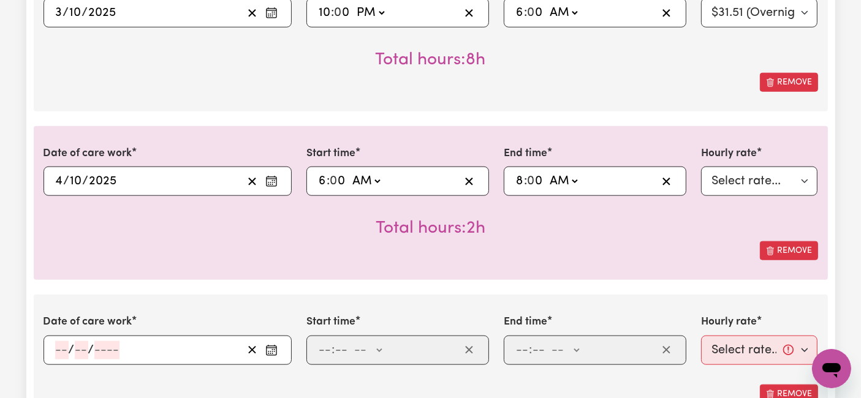
click at [50, 347] on div "/ /" at bounding box center [167, 350] width 248 height 29
click at [59, 343] on input "number" at bounding box center [61, 350] width 13 height 18
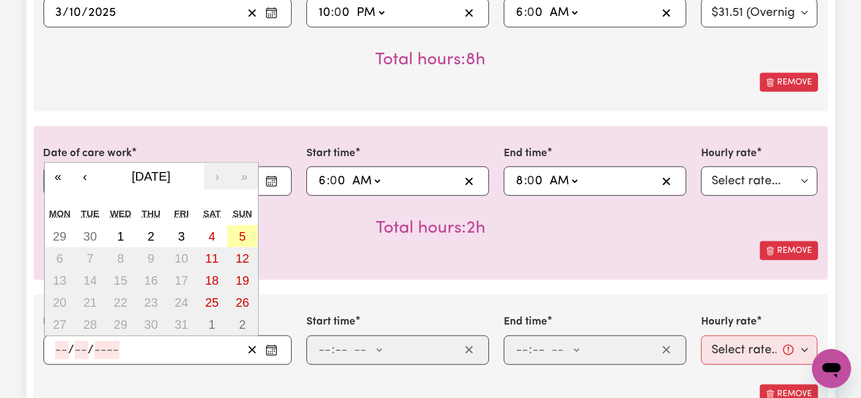
click at [248, 232] on button "5" at bounding box center [242, 236] width 31 height 22
type input "[DATE]"
type input "5"
type input "10"
type input "2025"
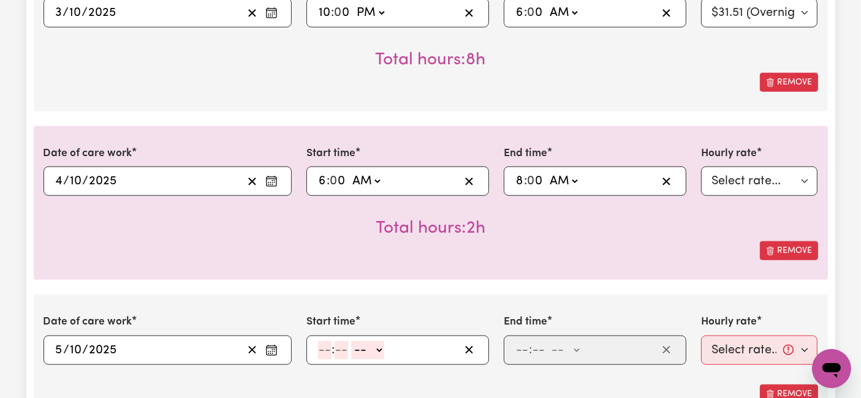
click at [320, 345] on input "number" at bounding box center [324, 350] width 13 height 18
type input "8"
type input "0"
drag, startPoint x: 364, startPoint y: 349, endPoint x: 371, endPoint y: 382, distance: 34.4
click at [364, 349] on select "-- AM PM" at bounding box center [365, 350] width 33 height 18
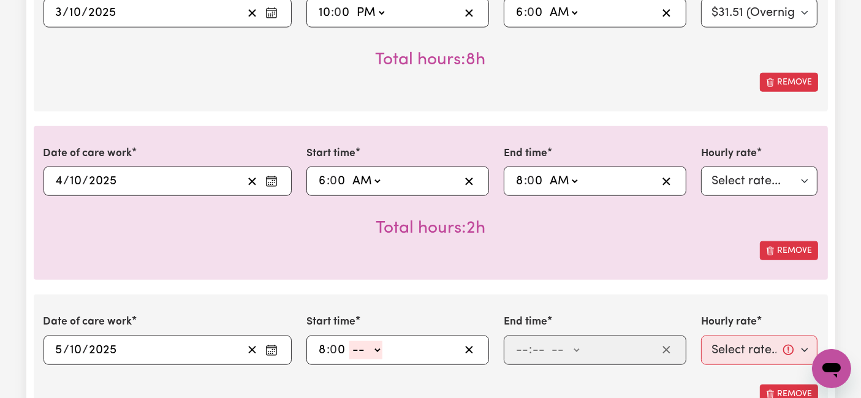
select select "pm"
click at [349, 341] on select "-- AM PM" at bounding box center [365, 350] width 33 height 18
type input "20:00"
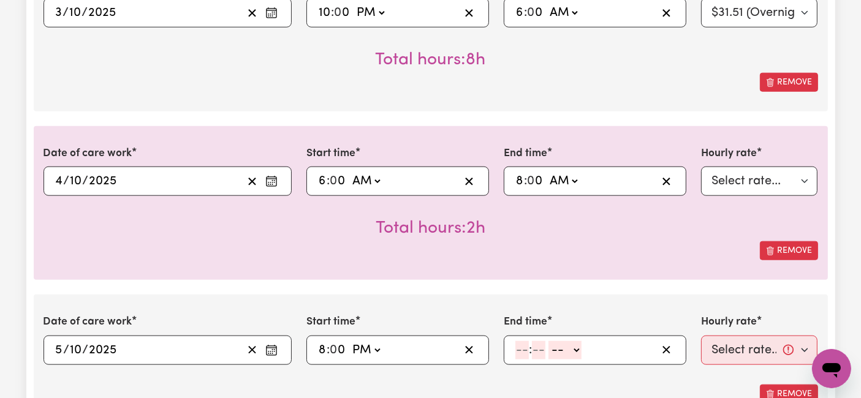
click at [518, 347] on input "number" at bounding box center [521, 350] width 13 height 18
type input "10"
type input "0"
click at [570, 344] on select "-- AM PM" at bounding box center [567, 350] width 33 height 18
select select "pm"
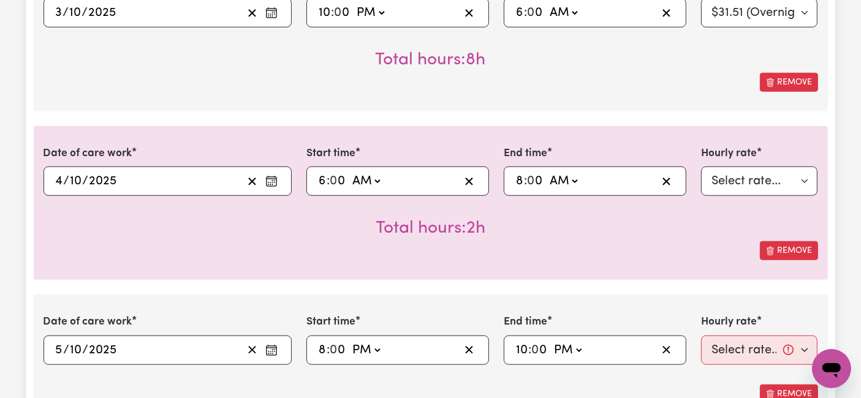
click at [551, 341] on select "-- AM PM" at bounding box center [567, 350] width 33 height 18
type input "22:00"
drag, startPoint x: 748, startPoint y: 349, endPoint x: 727, endPoint y: 352, distance: 21.0
click at [748, 349] on select "Select rate... $54.21 (Weekday) $77.06 ([DATE]) $94.20 ([DATE]) $92.12 (Public …" at bounding box center [759, 350] width 117 height 29
select select "94.2-[DATE]"
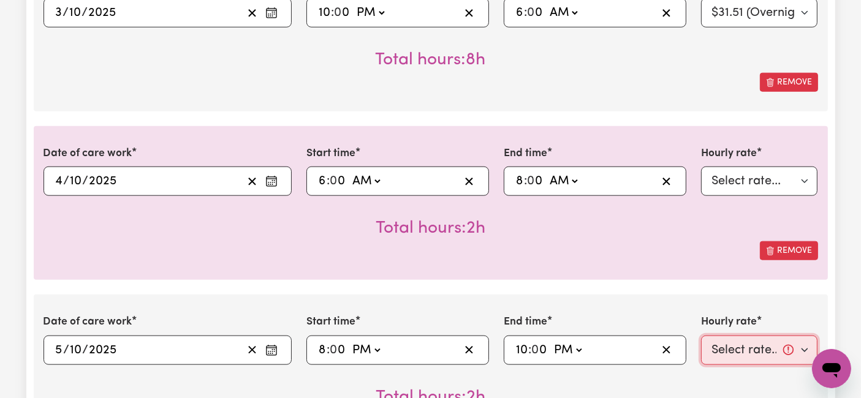
click at [701, 336] on select "Select rate... $54.21 (Weekday) $77.06 ([DATE]) $94.20 ([DATE]) $92.12 (Public …" at bounding box center [759, 350] width 117 height 29
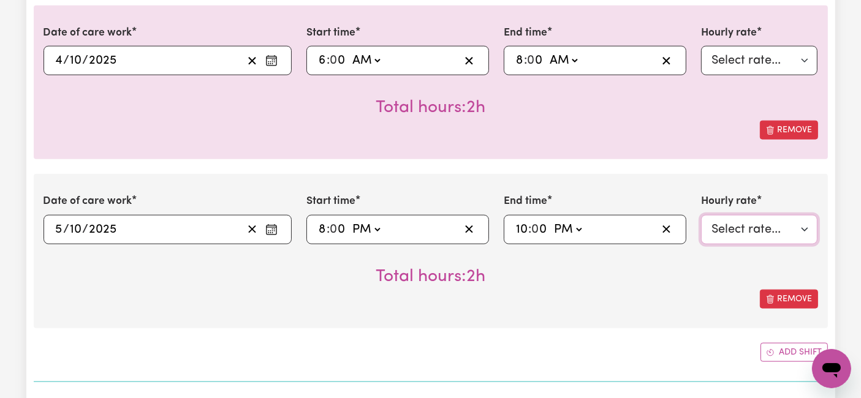
scroll to position [1497, 0]
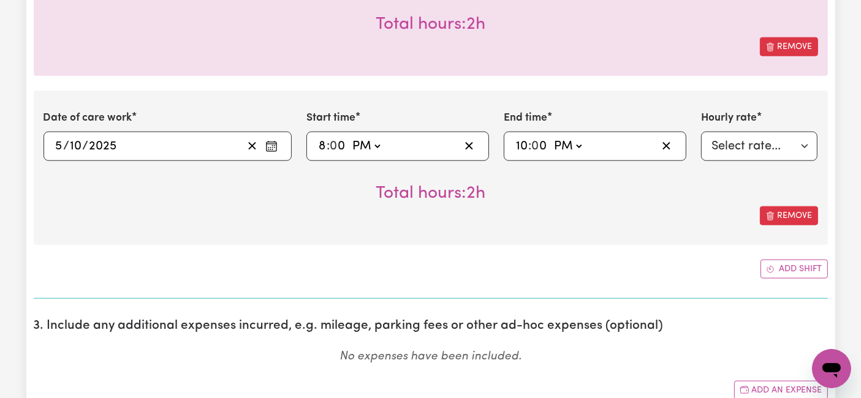
click at [761, 274] on button "Add shift" at bounding box center [793, 269] width 67 height 19
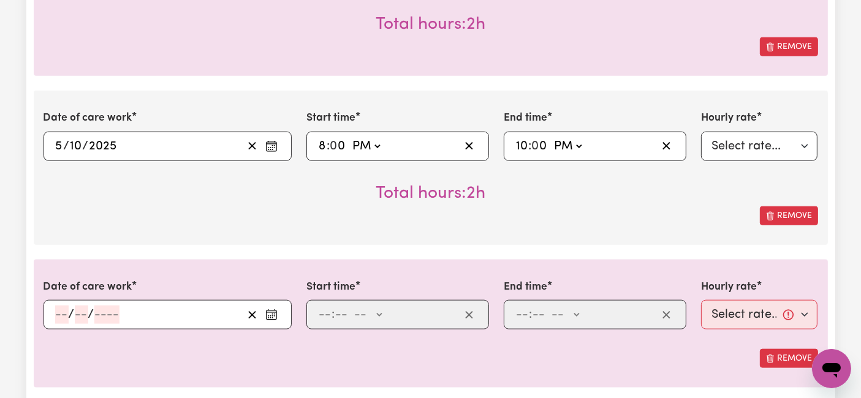
click at [71, 312] on span "/" at bounding box center [72, 314] width 6 height 13
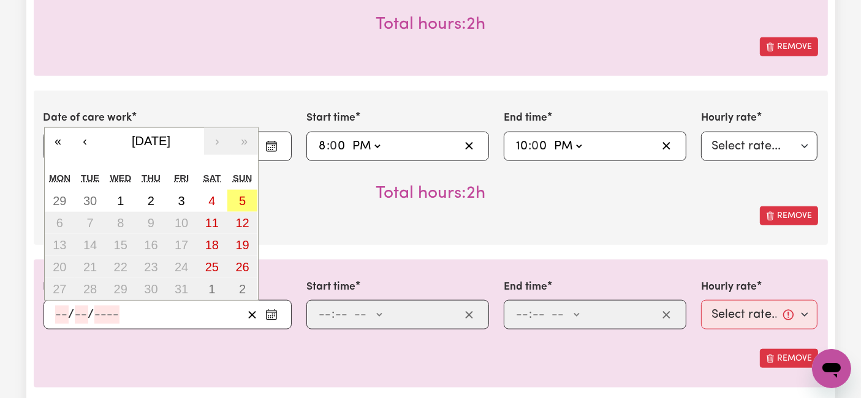
click at [67, 307] on input "number" at bounding box center [61, 315] width 13 height 18
click at [243, 198] on abbr "5" at bounding box center [242, 200] width 7 height 13
type input "[DATE]"
type input "5"
type input "10"
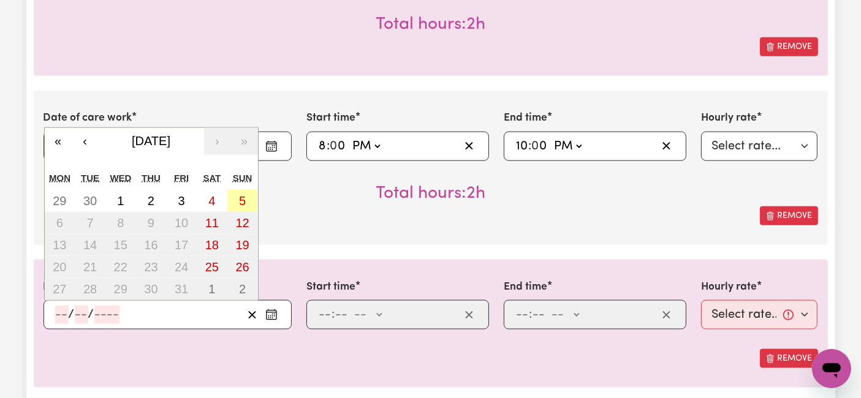
type input "2025"
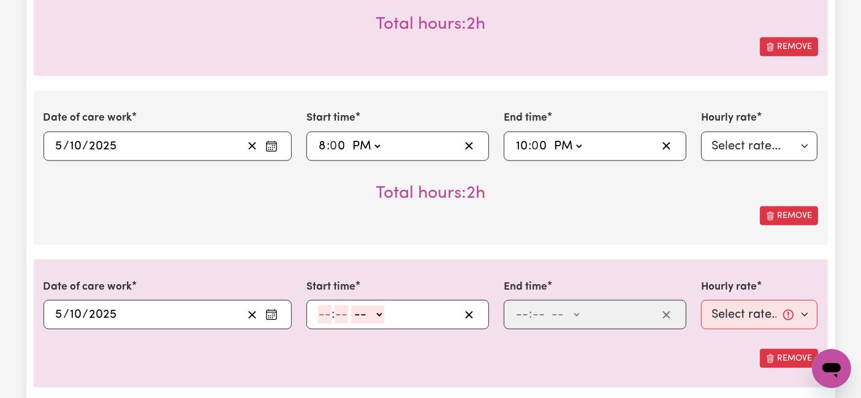
click at [328, 311] on input "number" at bounding box center [324, 315] width 13 height 18
type input "10"
type input "0"
click at [363, 312] on select "-- AM PM" at bounding box center [369, 315] width 33 height 18
select select "pm"
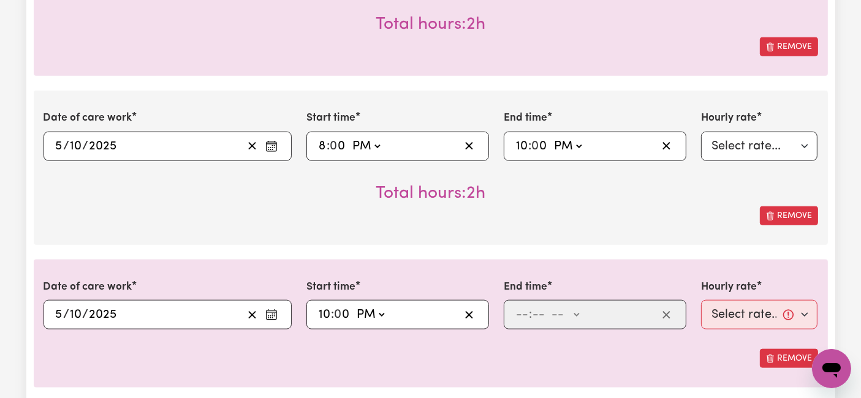
click at [353, 306] on select "-- AM PM" at bounding box center [369, 315] width 33 height 18
type input "22:00"
click at [522, 314] on input "number" at bounding box center [521, 315] width 13 height 18
type input "6"
type input "0"
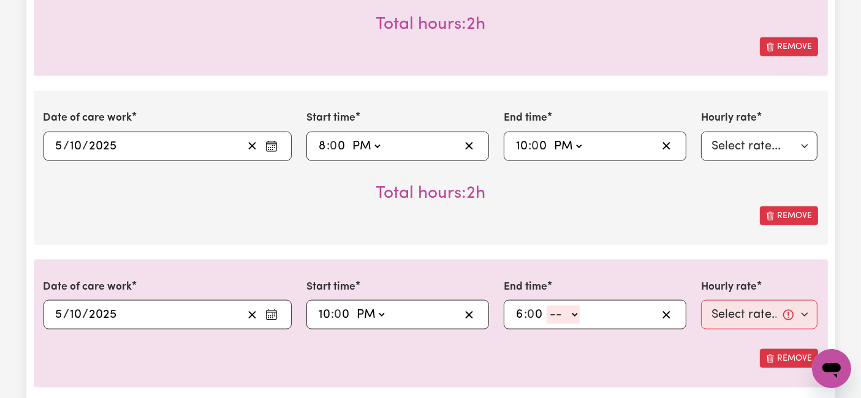
click at [550, 313] on select "-- AM PM" at bounding box center [562, 315] width 33 height 18
select select "am"
click at [546, 306] on select "-- AM PM" at bounding box center [562, 315] width 33 height 18
type input "06:00"
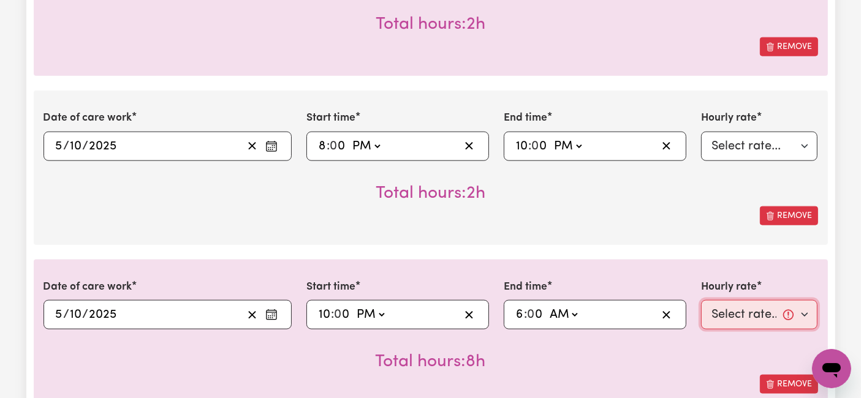
click at [722, 303] on select "Select rate... $54.21 (Weekday) $77.06 ([DATE]) $94.20 ([DATE]) $92.12 (Public …" at bounding box center [759, 314] width 117 height 29
select select "31.51-Overnight"
click at [701, 300] on select "Select rate... $54.21 (Weekday) $77.06 ([DATE]) $94.20 ([DATE]) $92.12 (Public …" at bounding box center [759, 314] width 117 height 29
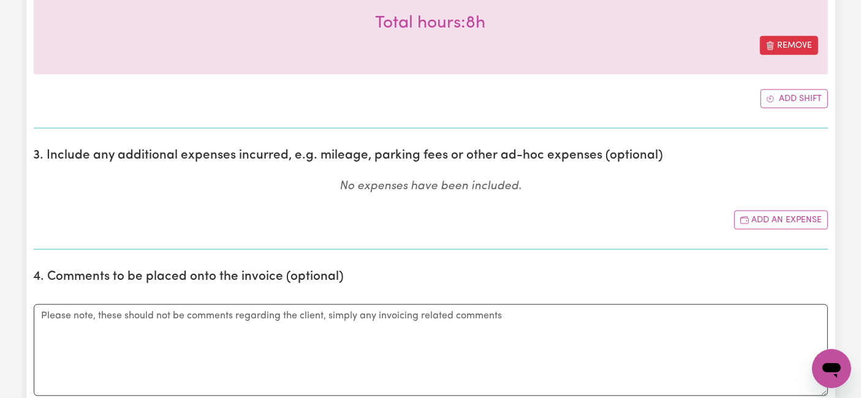
scroll to position [1837, 0]
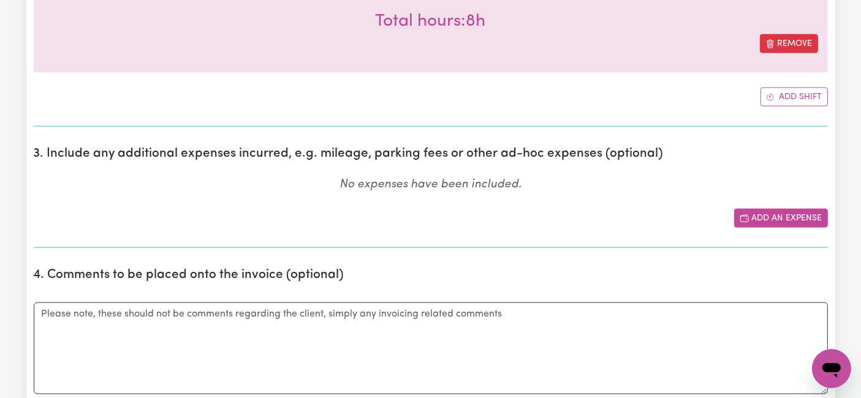
click at [815, 209] on button "Add an expense" at bounding box center [781, 218] width 94 height 19
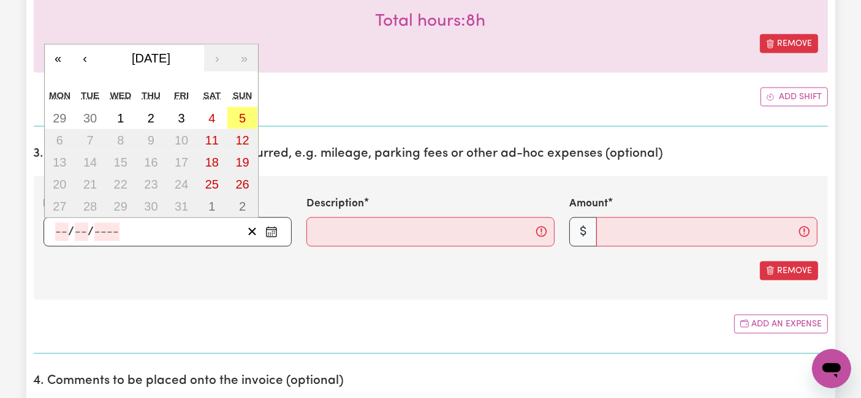
click at [64, 229] on input "number" at bounding box center [61, 232] width 13 height 18
click at [61, 114] on abbr "29" at bounding box center [59, 117] width 13 height 13
type input "[DATE]"
type input "29"
type input "9"
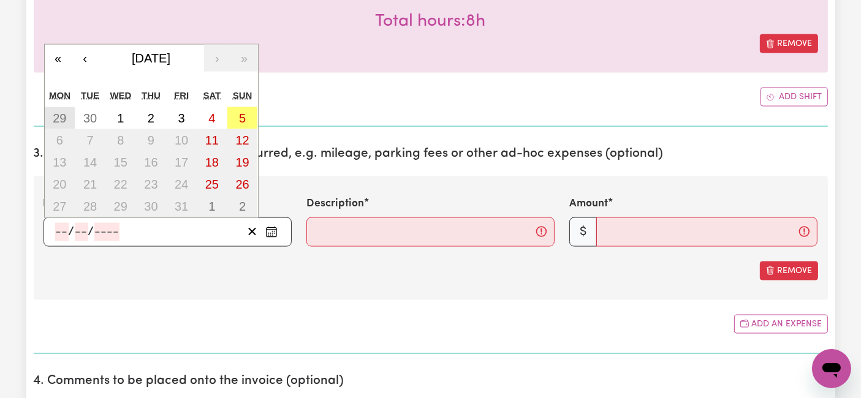
type input "2025"
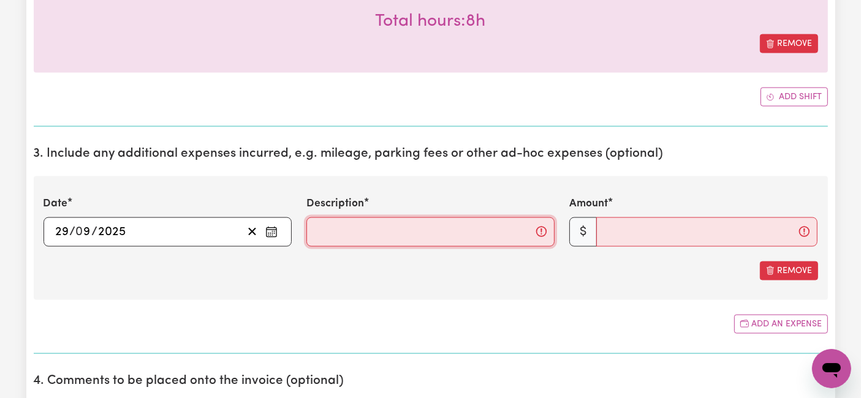
click at [325, 230] on input "Description" at bounding box center [430, 231] width 248 height 29
paste input "Travel from home to [GEOGRAPHIC_DATA][PERSON_NAME], [GEOGRAPHIC_DATA] and back …"
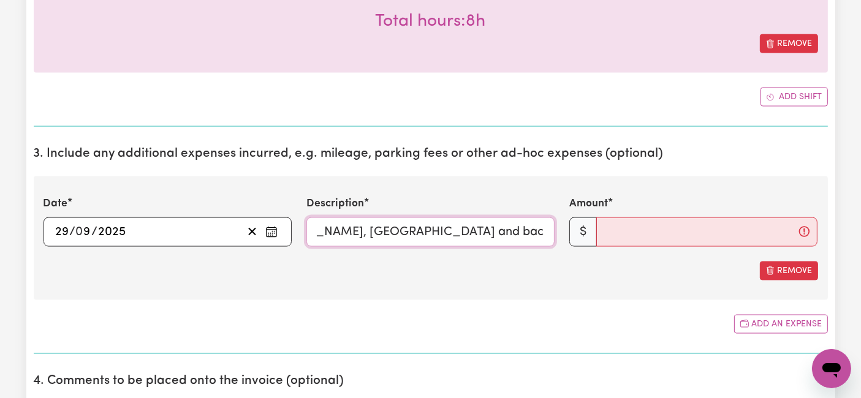
click at [533, 223] on input "Travel from home to [GEOGRAPHIC_DATA][PERSON_NAME], [GEOGRAPHIC_DATA] and back …" at bounding box center [430, 231] width 248 height 29
click at [516, 233] on input "Travel from home to [GEOGRAPHIC_DATA][PERSON_NAME], [GEOGRAPHIC_DATA] and back …" at bounding box center [430, 231] width 248 height 29
type input "Travel from home to [GEOGRAPHIC_DATA][PERSON_NAME], [GEOGRAPHIC_DATA] and back …"
click at [621, 225] on input "Amount" at bounding box center [706, 231] width 221 height 29
drag, startPoint x: 527, startPoint y: 228, endPoint x: 551, endPoint y: 227, distance: 23.9
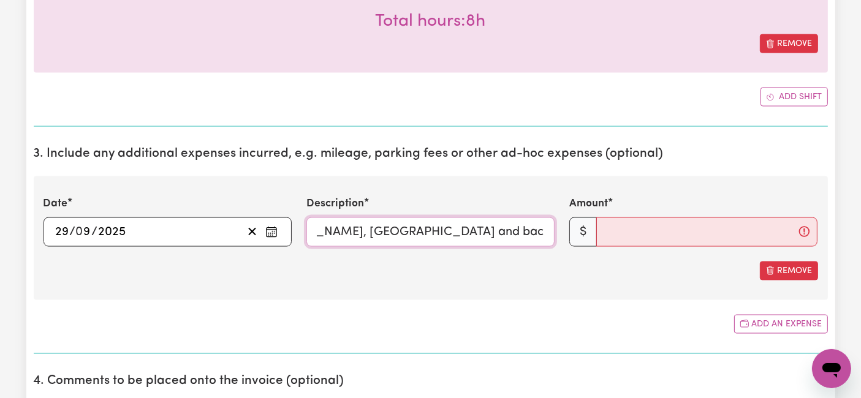
click at [551, 227] on input "Travel from home to [GEOGRAPHIC_DATA][PERSON_NAME], [GEOGRAPHIC_DATA] and back …" at bounding box center [430, 231] width 248 height 29
click at [660, 222] on input "Amount" at bounding box center [706, 231] width 221 height 29
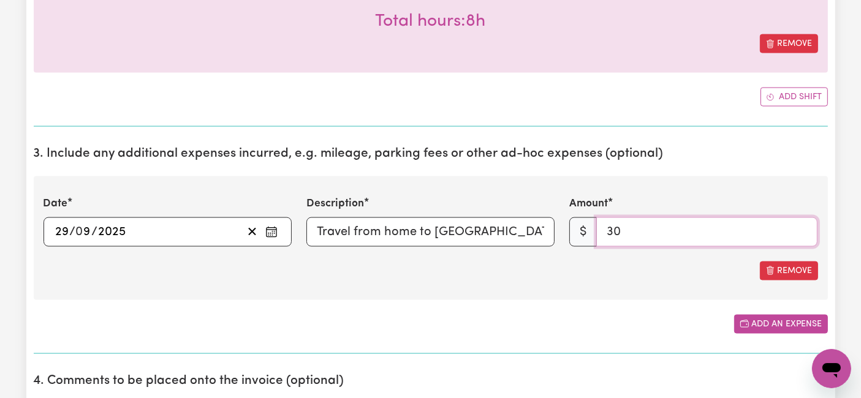
type input "30"
click at [790, 319] on button "Add an expense" at bounding box center [781, 324] width 94 height 19
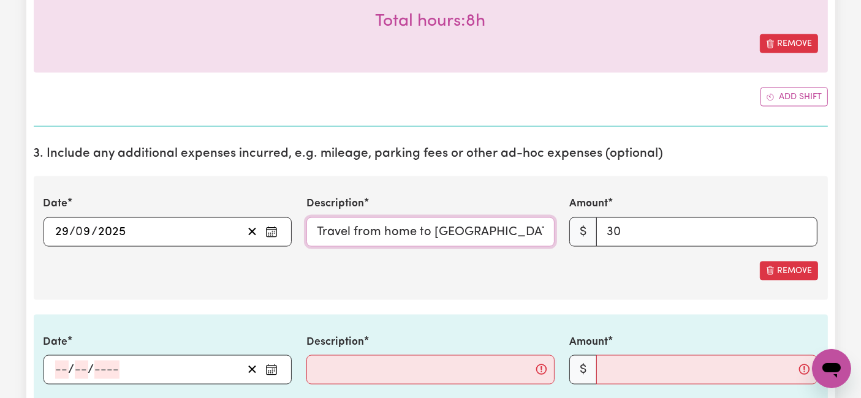
scroll to position [0, 295]
drag, startPoint x: 459, startPoint y: 231, endPoint x: 633, endPoint y: 235, distance: 174.0
click at [633, 235] on div "Date [DATE] 29 / 0 9 / 2025 « ‹ [DATE] › » Mon Tue Wed Thu Fri Sat Sun 1 2 3 4 …" at bounding box center [430, 221] width 789 height 50
click at [479, 220] on input "Travel from home to [GEOGRAPHIC_DATA][PERSON_NAME], [GEOGRAPHIC_DATA] and back …" at bounding box center [430, 231] width 248 height 29
drag, startPoint x: 493, startPoint y: 224, endPoint x: 556, endPoint y: 230, distance: 63.3
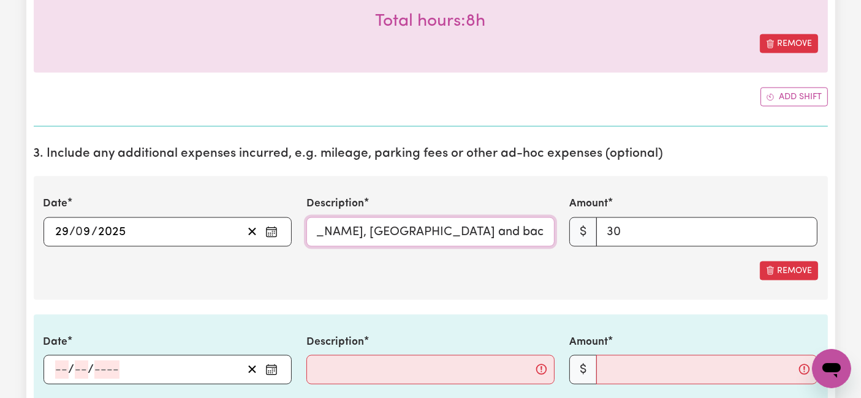
click at [556, 230] on div "Description Travel from home to [GEOGRAPHIC_DATA][PERSON_NAME], [GEOGRAPHIC_DAT…" at bounding box center [430, 221] width 263 height 50
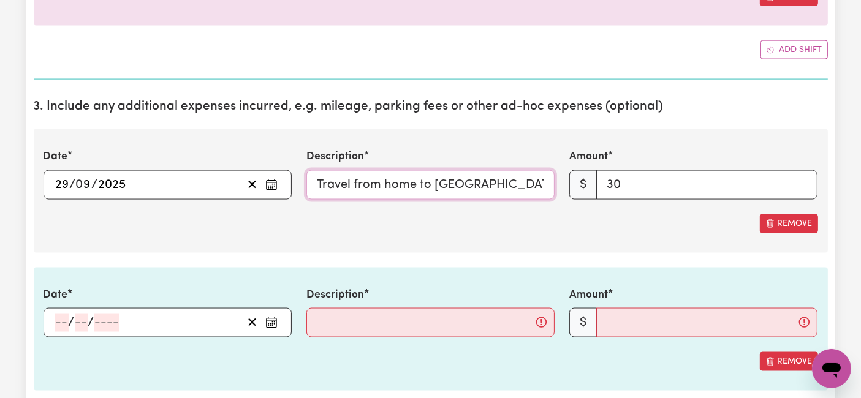
scroll to position [1905, 0]
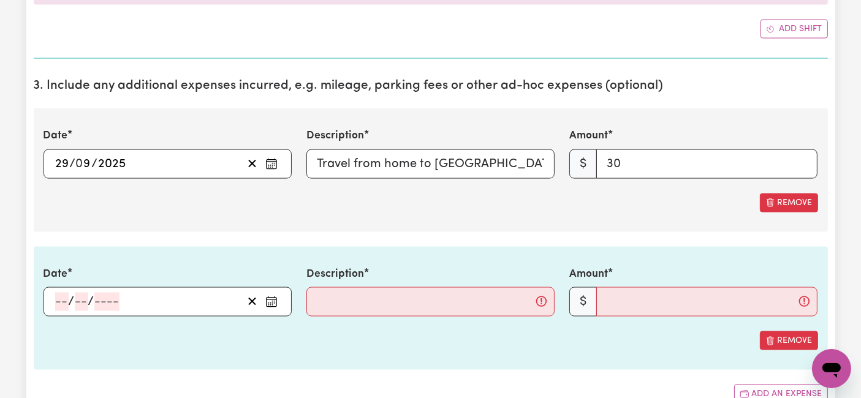
click at [62, 293] on input "number" at bounding box center [61, 302] width 13 height 18
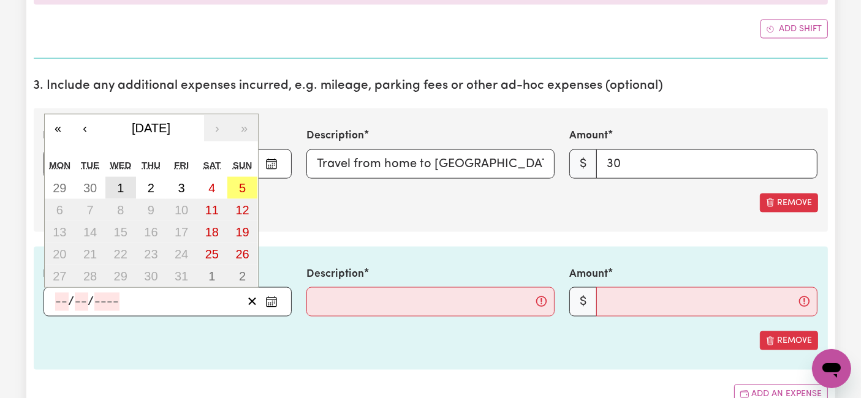
click at [118, 183] on abbr "1" at bounding box center [120, 187] width 7 height 13
type input "[DATE]"
type input "1"
type input "10"
type input "2025"
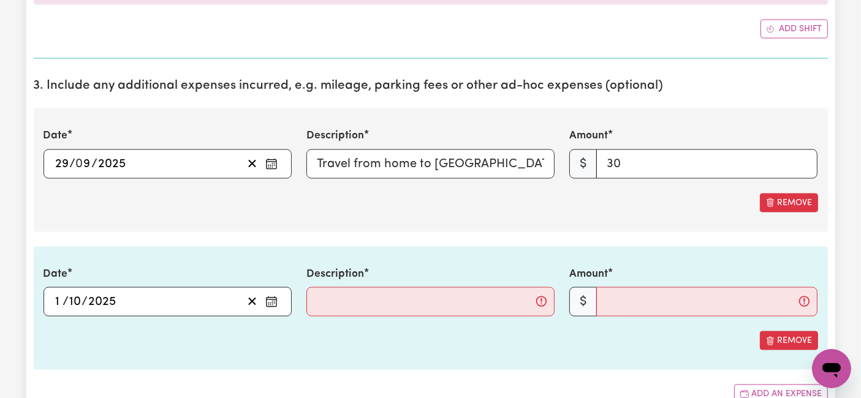
click at [58, 293] on input "1" at bounding box center [59, 302] width 8 height 18
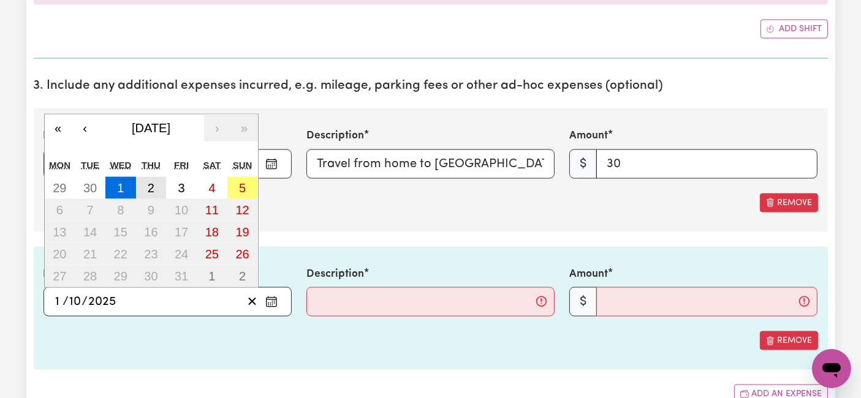
click at [146, 179] on button "2" at bounding box center [151, 188] width 31 height 22
type input "[DATE]"
type input "2"
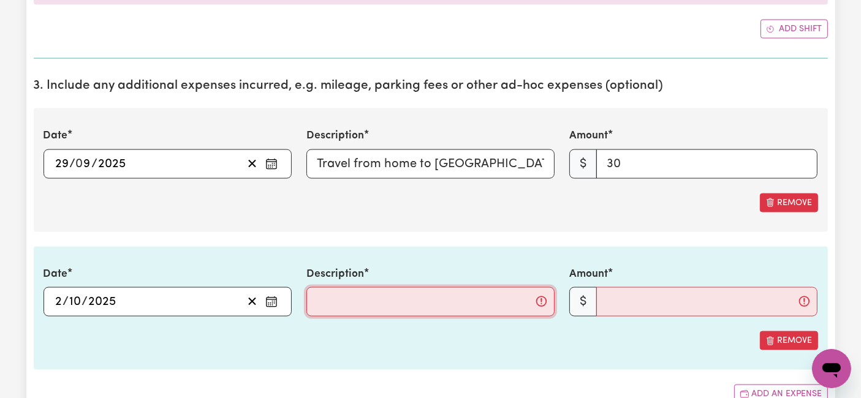
click at [343, 287] on input "Description" at bounding box center [430, 301] width 248 height 29
click at [328, 156] on input "Travel from home to [GEOGRAPHIC_DATA][PERSON_NAME], [GEOGRAPHIC_DATA] and back …" at bounding box center [430, 163] width 248 height 29
click at [353, 291] on input "Description" at bounding box center [430, 301] width 248 height 29
paste input "Travel from home to [GEOGRAPHIC_DATA][PERSON_NAME], [GEOGRAPHIC_DATA] and back …"
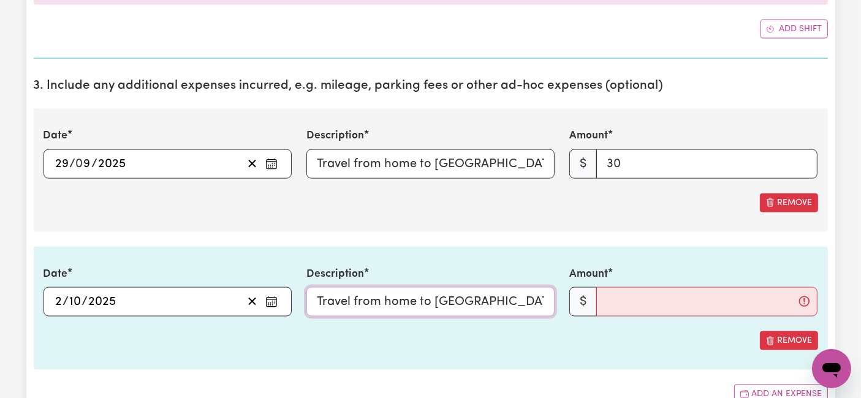
scroll to position [0, 295]
type input "Travel from home to [GEOGRAPHIC_DATA][PERSON_NAME], [GEOGRAPHIC_DATA] and back …"
click at [626, 287] on input "Amount" at bounding box center [706, 301] width 221 height 29
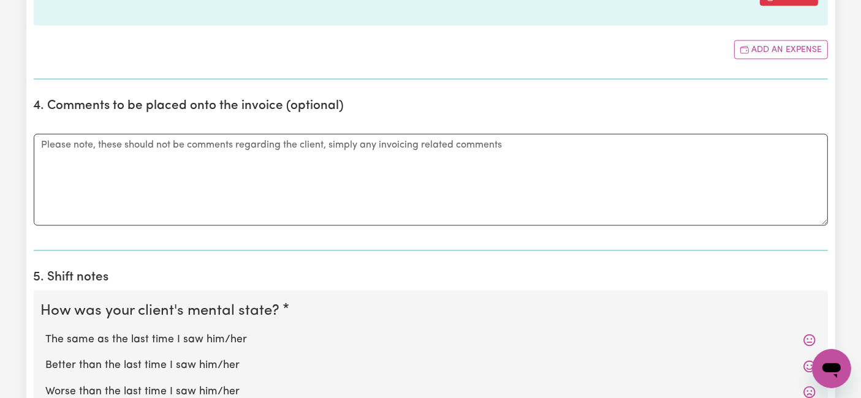
scroll to position [2381, 0]
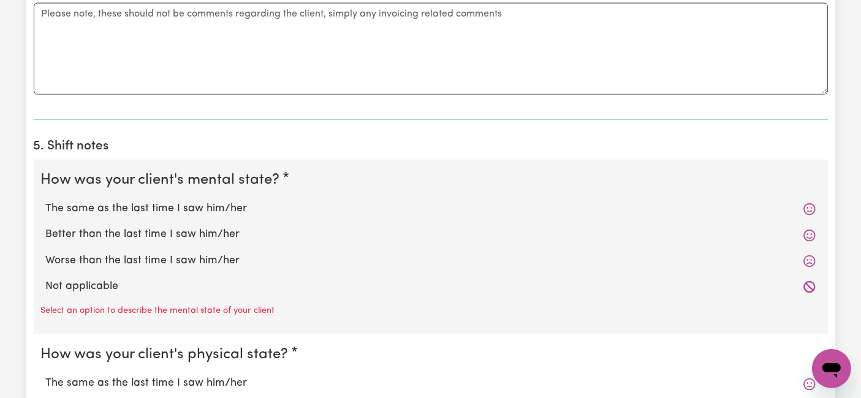
type input "28"
click at [213, 201] on label "The same as the last time I saw him/her" at bounding box center [430, 209] width 769 height 16
click at [46, 200] on input "The same as the last time I saw him/her" at bounding box center [45, 200] width 1 height 1
radio input "true"
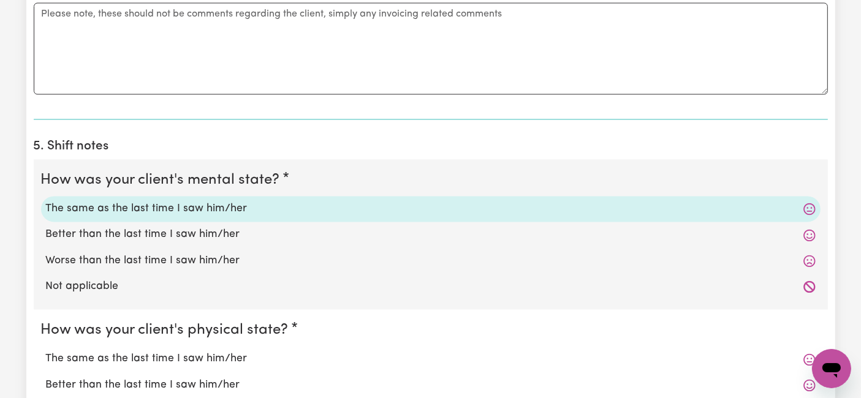
click at [192, 351] on label "The same as the last time I saw him/her" at bounding box center [430, 359] width 769 height 16
click at [46, 351] on input "The same as the last time I saw him/her" at bounding box center [45, 350] width 1 height 1
radio input "true"
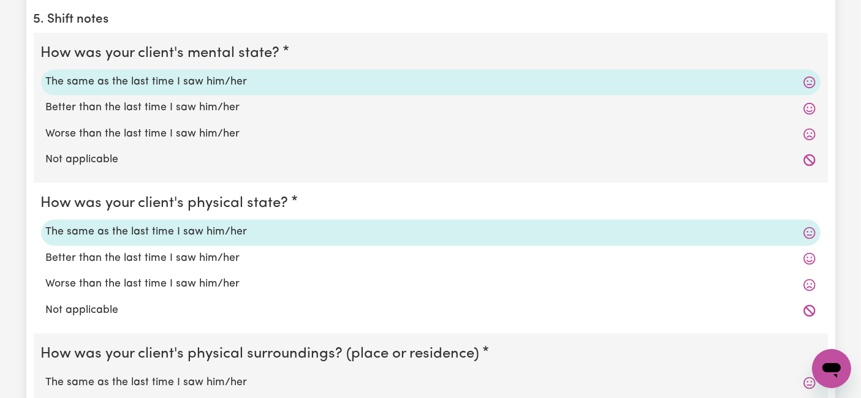
scroll to position [2586, 0]
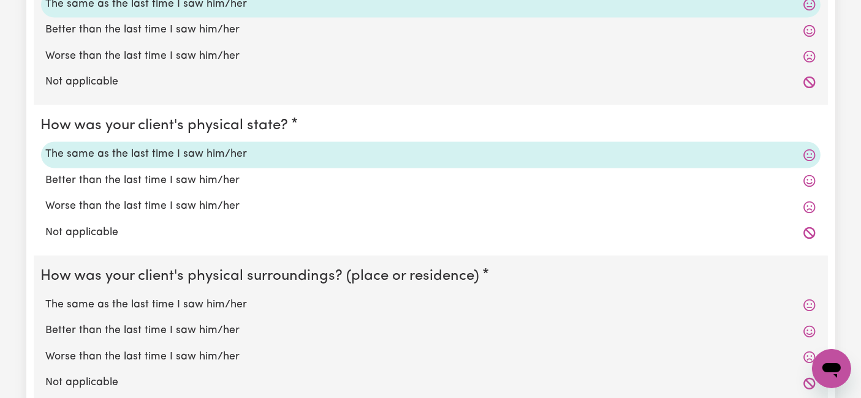
click at [165, 300] on label "The same as the last time I saw him/her" at bounding box center [430, 305] width 769 height 16
click at [46, 297] on input "The same as the last time I saw him/her" at bounding box center [45, 296] width 1 height 1
radio input "true"
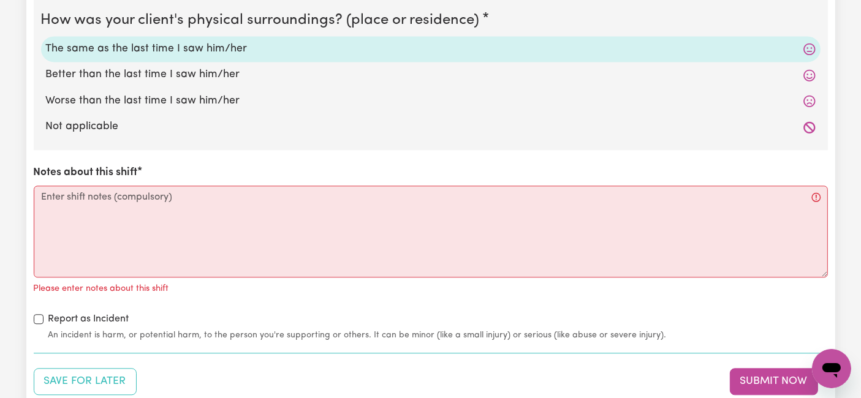
scroll to position [2926, 0]
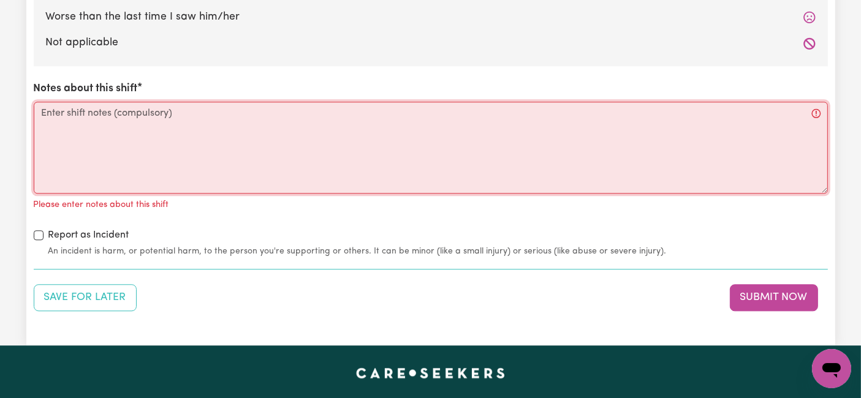
click at [263, 127] on textarea "Notes about this shift" at bounding box center [431, 148] width 794 height 92
paste textarea "Loremi 51/12/1755 5:97 DO: Sit amet, cons adipis (el. 3), sedd eiusmodt in utl.…"
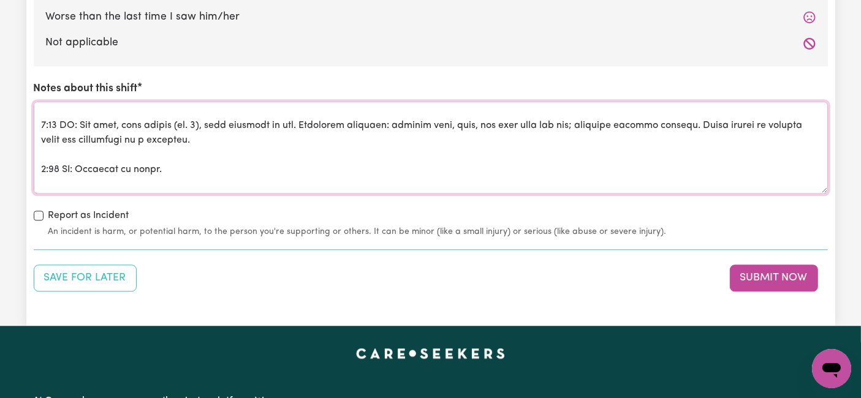
scroll to position [0, 0]
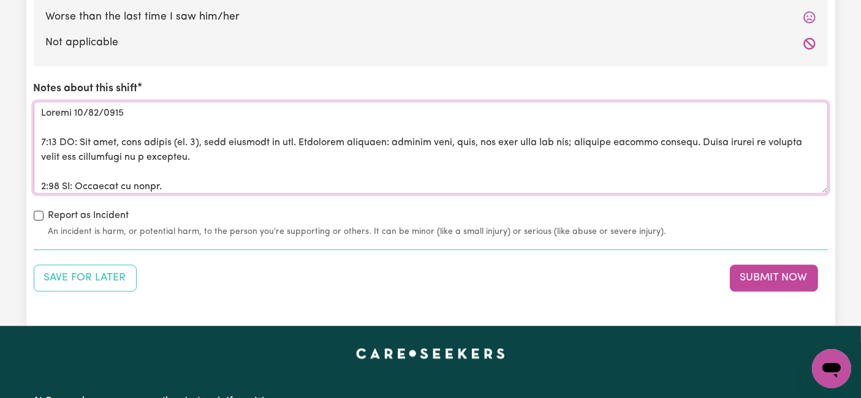
click at [98, 119] on textarea "Notes about this shift" at bounding box center [431, 148] width 794 height 92
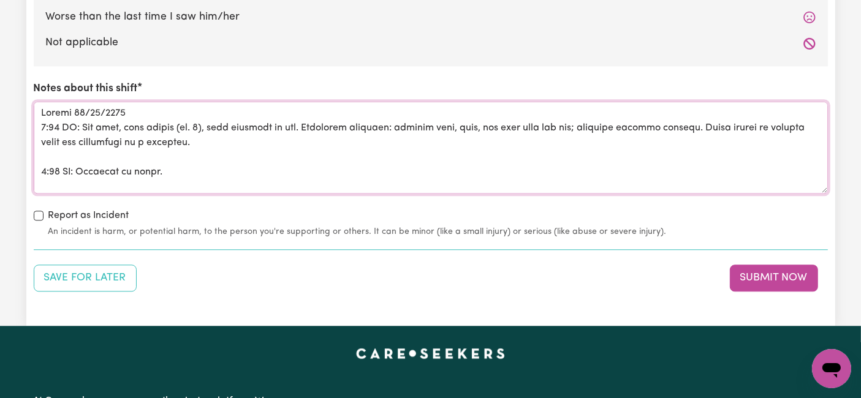
click at [74, 148] on textarea "Notes about this shift" at bounding box center [431, 148] width 794 height 92
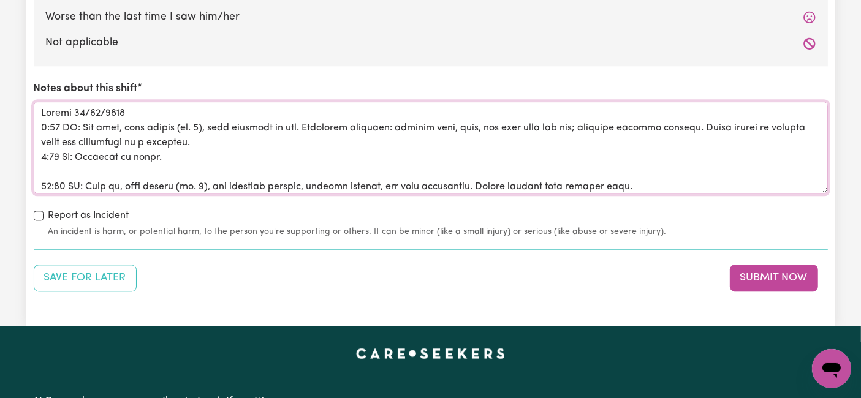
click at [58, 160] on textarea "Notes about this shift" at bounding box center [431, 148] width 794 height 92
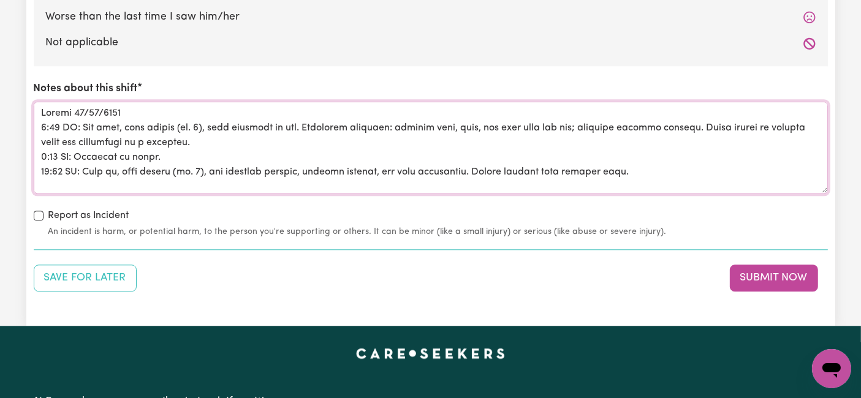
scroll to position [68, 0]
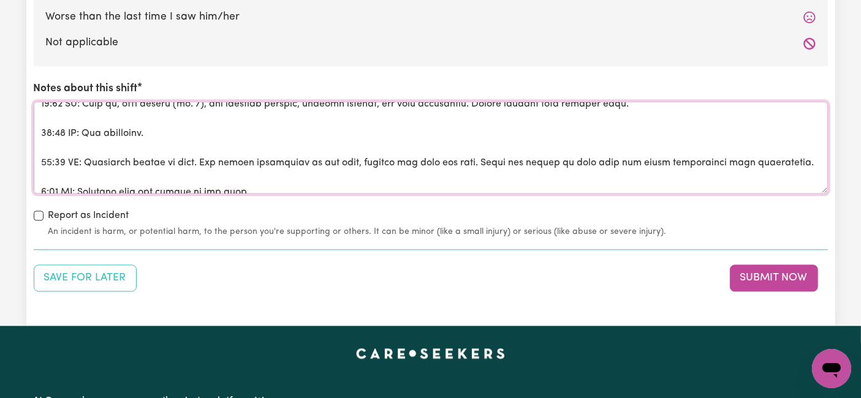
click at [61, 118] on textarea "Notes about this shift" at bounding box center [431, 148] width 794 height 92
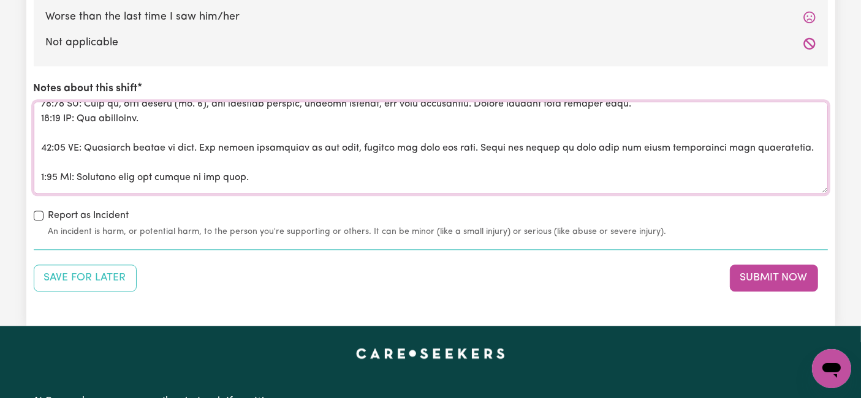
click at [53, 129] on textarea "Notes about this shift" at bounding box center [431, 148] width 794 height 92
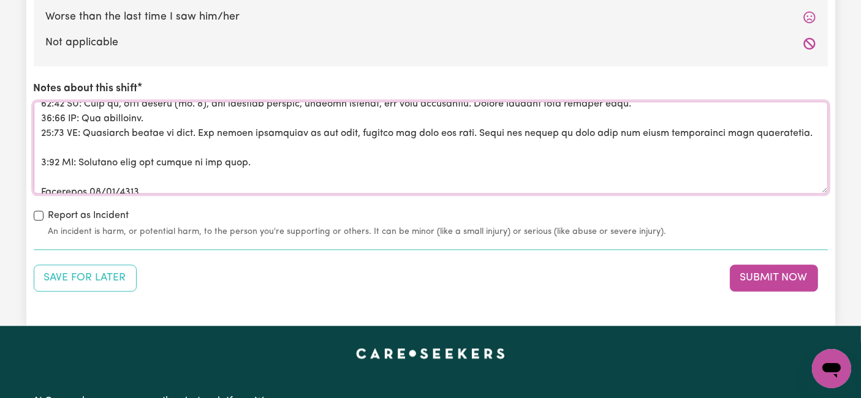
click at [56, 138] on textarea "Notes about this shift" at bounding box center [431, 148] width 794 height 92
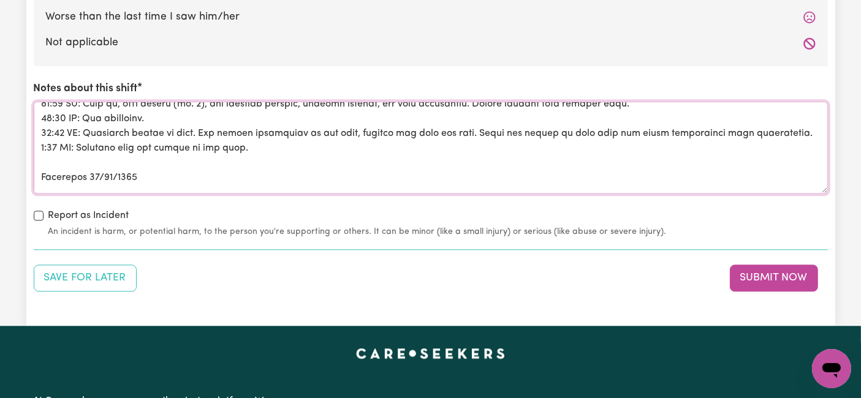
click at [53, 159] on textarea "Notes about this shift" at bounding box center [431, 148] width 794 height 92
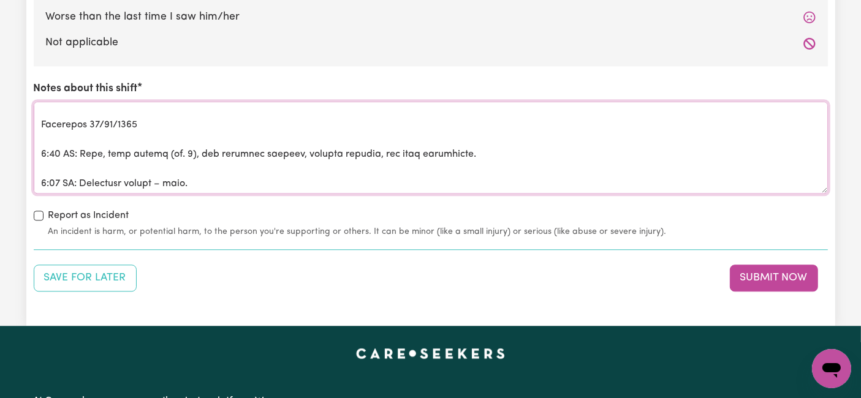
scroll to position [136, 0]
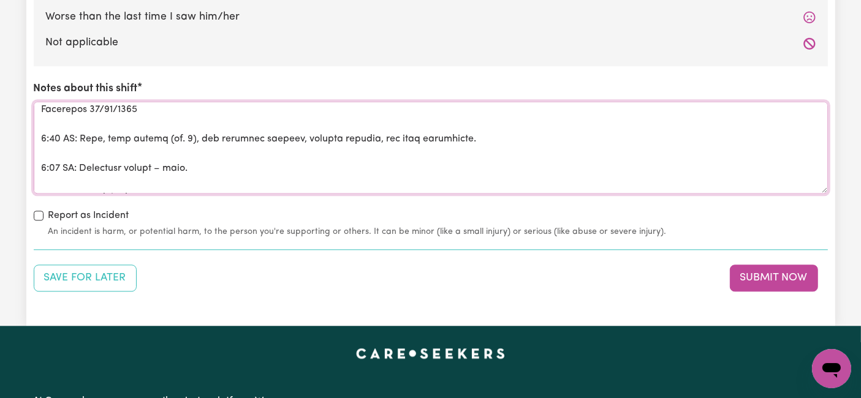
click at [55, 118] on textarea "Notes about this shift" at bounding box center [431, 148] width 794 height 92
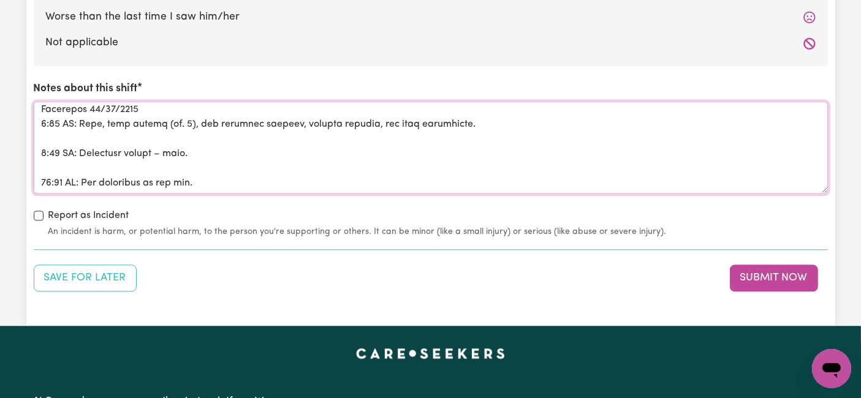
click at [53, 134] on textarea "Notes about this shift" at bounding box center [431, 148] width 794 height 92
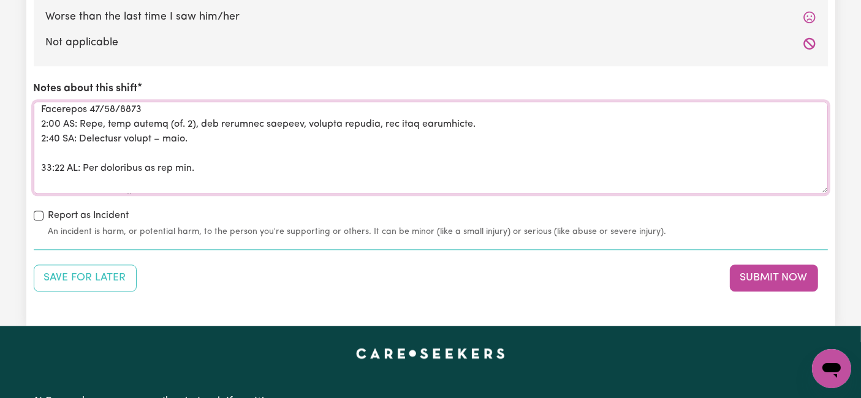
click at [52, 149] on textarea "Notes about this shift" at bounding box center [431, 148] width 794 height 92
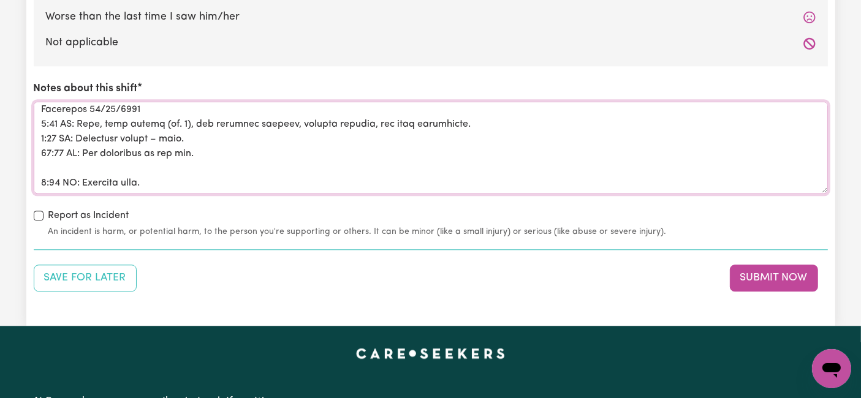
scroll to position [204, 0]
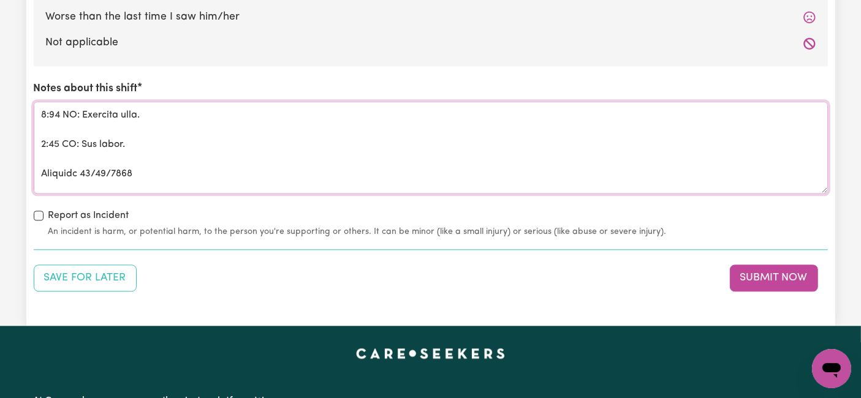
click at [49, 122] on textarea "Notes about this shift" at bounding box center [431, 148] width 794 height 92
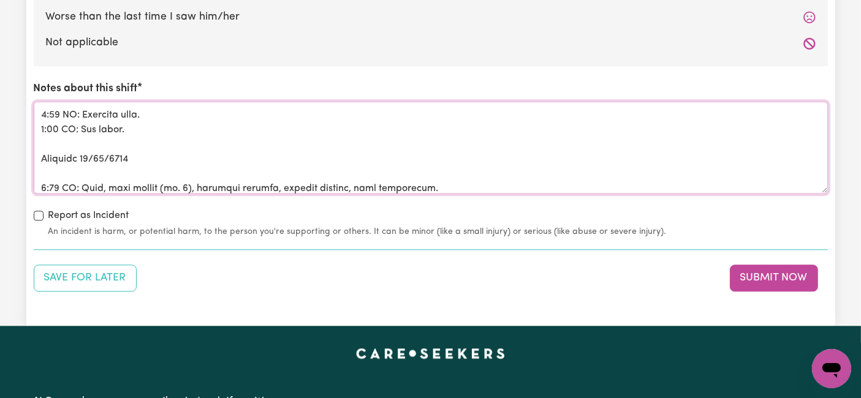
scroll to position [136, 0]
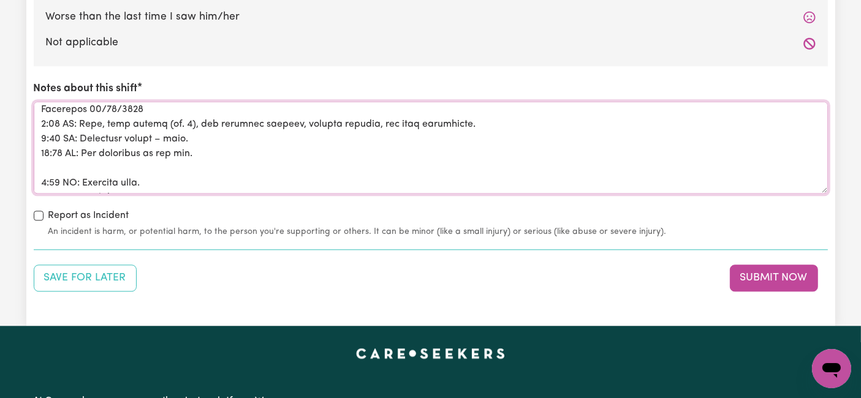
click at [62, 164] on textarea "Notes about this shift" at bounding box center [431, 148] width 794 height 92
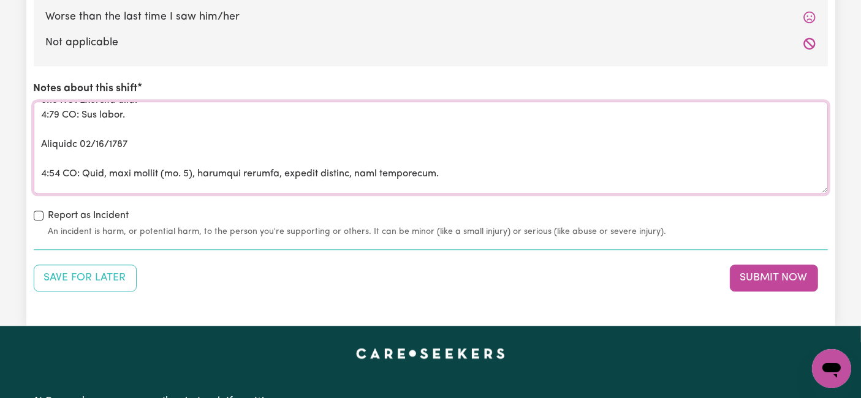
click at [61, 156] on textarea "Notes about this shift" at bounding box center [431, 148] width 794 height 92
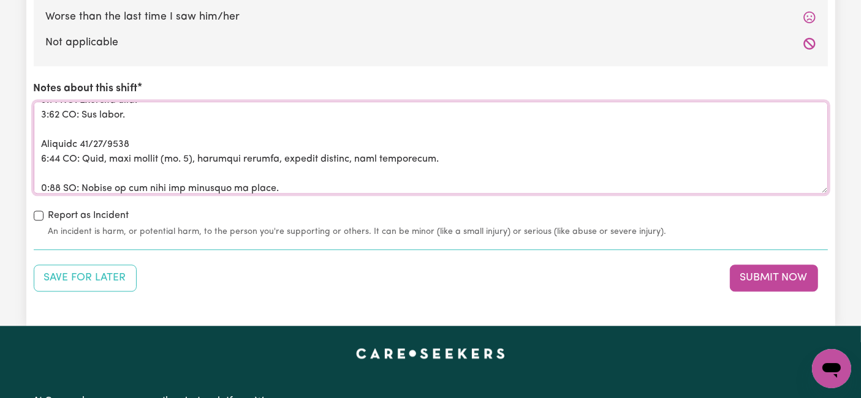
scroll to position [272, 0]
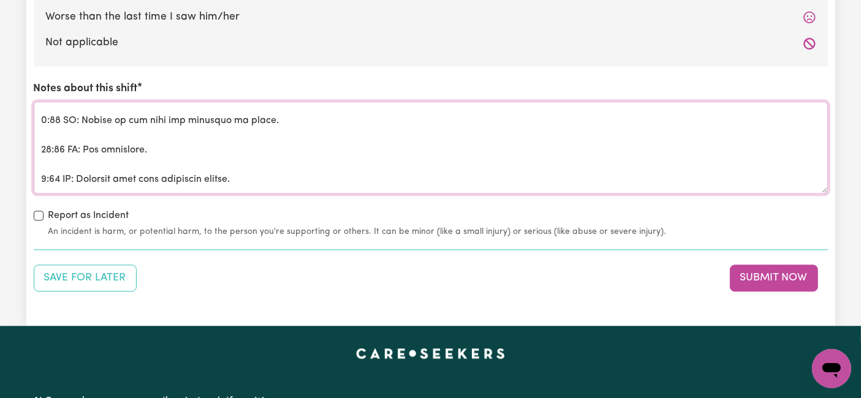
click at [50, 105] on textarea "Notes about this shift" at bounding box center [431, 148] width 794 height 92
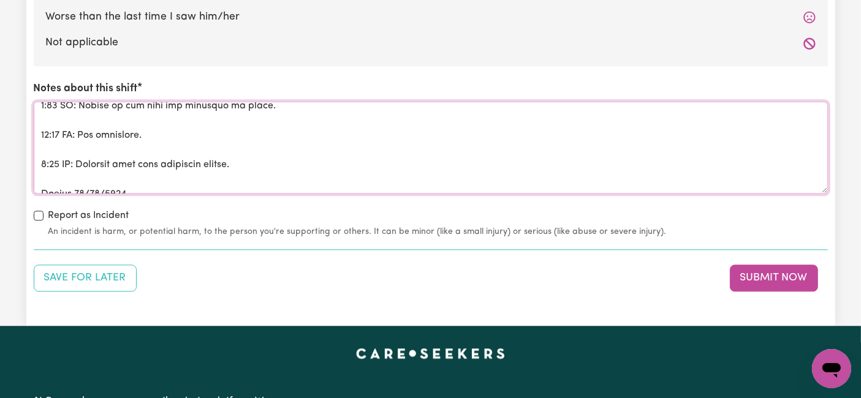
scroll to position [257, 0]
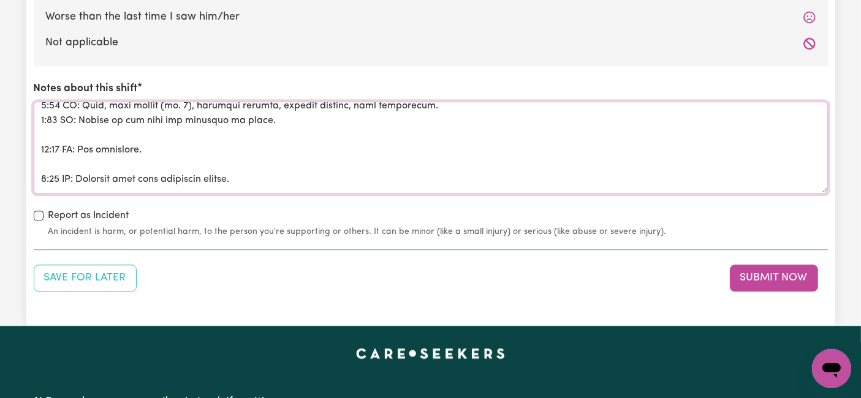
click at [47, 126] on textarea "Notes about this shift" at bounding box center [431, 148] width 794 height 92
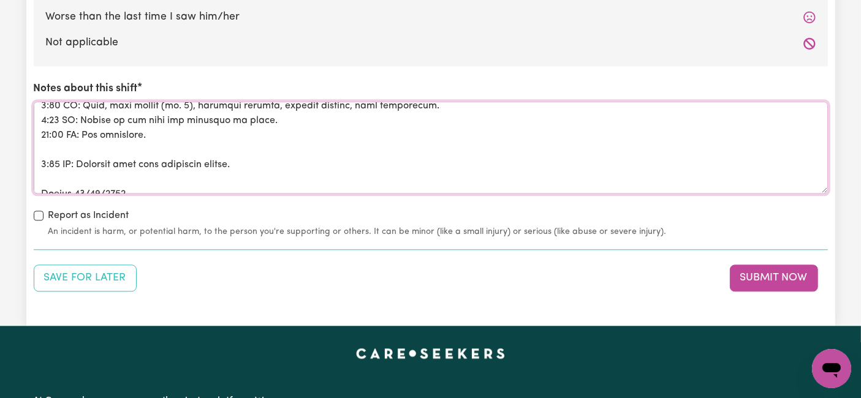
click at [51, 146] on textarea "Notes about this shift" at bounding box center [431, 148] width 794 height 92
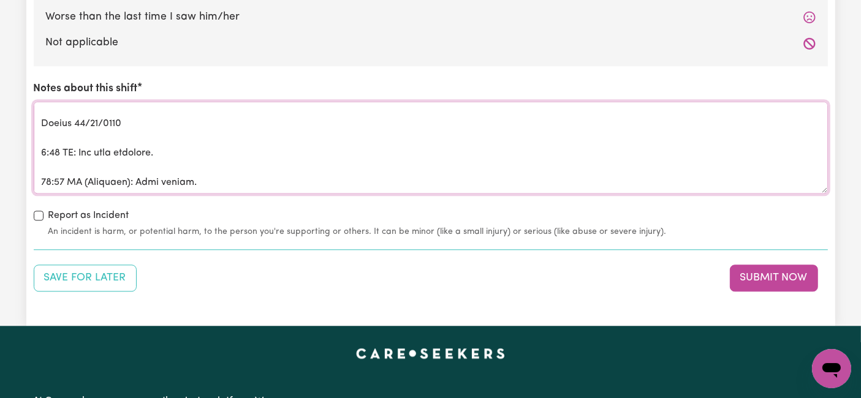
click at [53, 128] on textarea "Notes about this shift" at bounding box center [431, 148] width 794 height 92
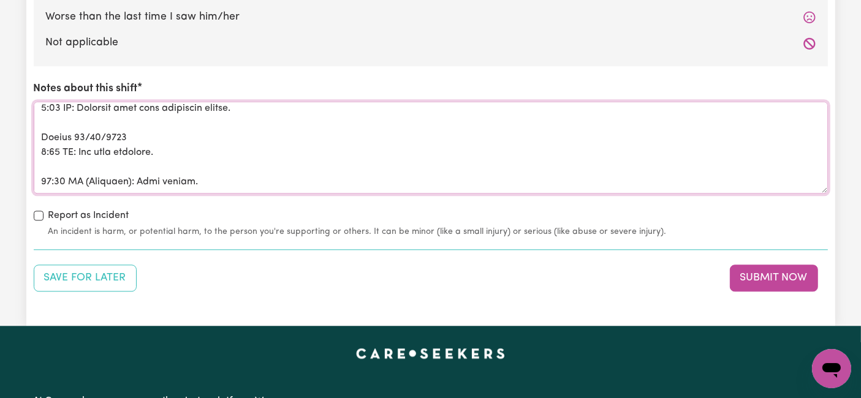
scroll to position [298, 0]
click at [50, 153] on textarea "Notes about this shift" at bounding box center [431, 148] width 794 height 92
click at [50, 156] on textarea "Notes about this shift" at bounding box center [431, 148] width 794 height 92
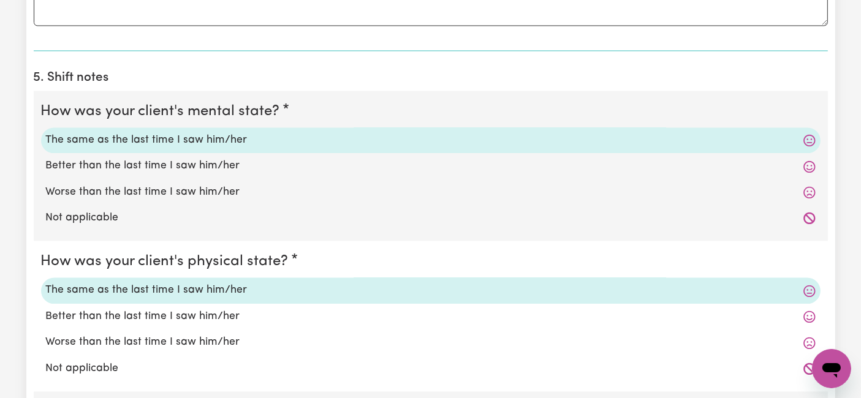
scroll to position [2041, 0]
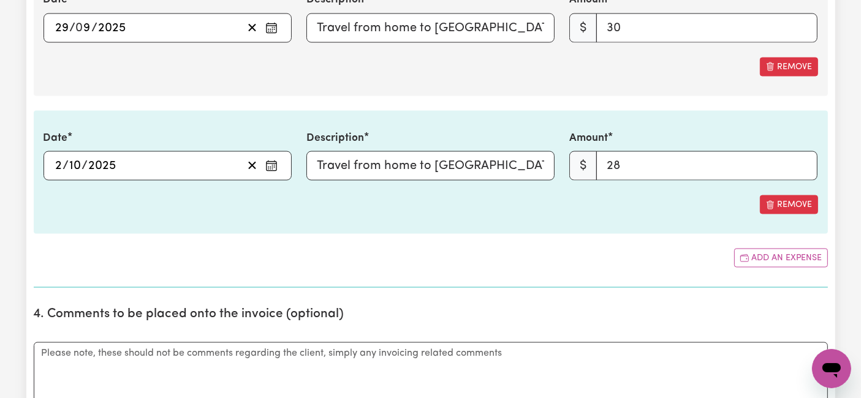
type textarea "Loremi 79/51/5239 7:19 DO: Sit amet, cons adipis (el. 3), sedd eiusmodt in utl.…"
drag, startPoint x: 618, startPoint y: 164, endPoint x: 554, endPoint y: 163, distance: 63.7
click at [554, 163] on div "Date [DATE] [DATE] « ‹ [DATE] › » Mon Tue Wed Thu Fri Sat Sun 29 30 1 2 3 4 5 6…" at bounding box center [430, 155] width 789 height 50
type input "30"
click at [595, 206] on div "Remove" at bounding box center [430, 204] width 774 height 19
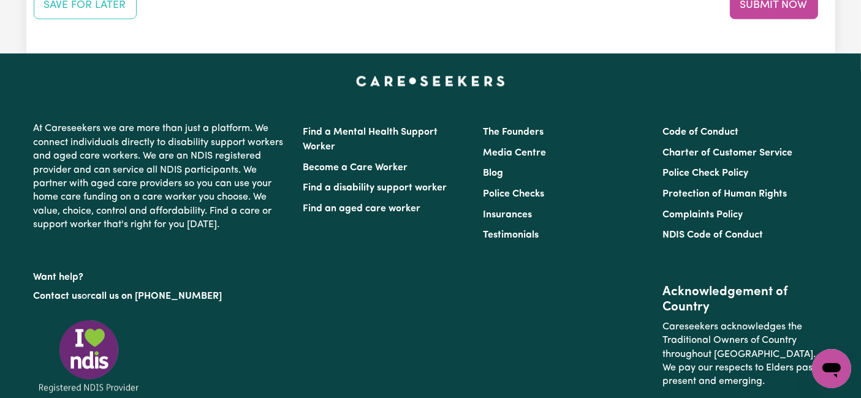
scroll to position [2994, 0]
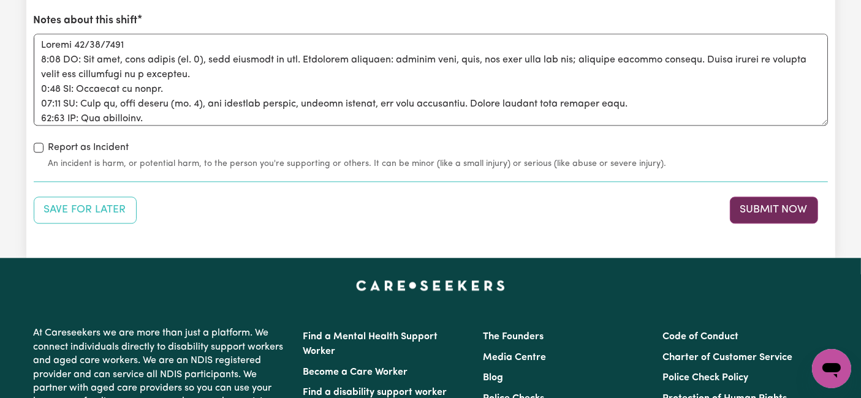
click at [777, 202] on button "Submit Now" at bounding box center [773, 210] width 88 height 27
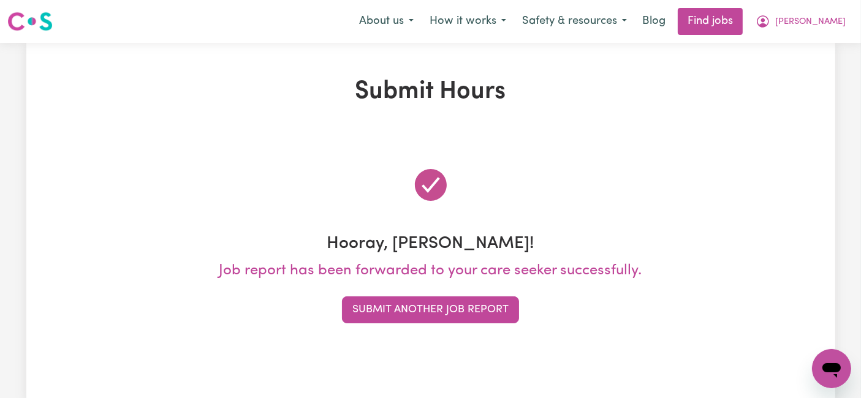
scroll to position [0, 0]
click at [817, 23] on span "[PERSON_NAME]" at bounding box center [810, 21] width 70 height 13
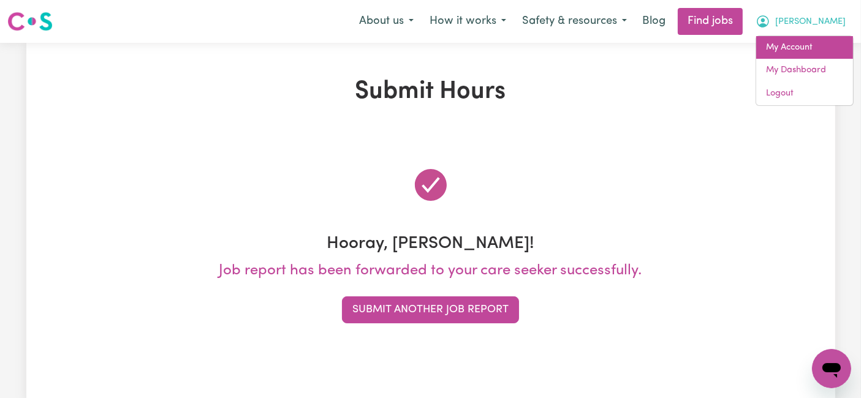
click at [805, 46] on link "My Account" at bounding box center [804, 47] width 97 height 23
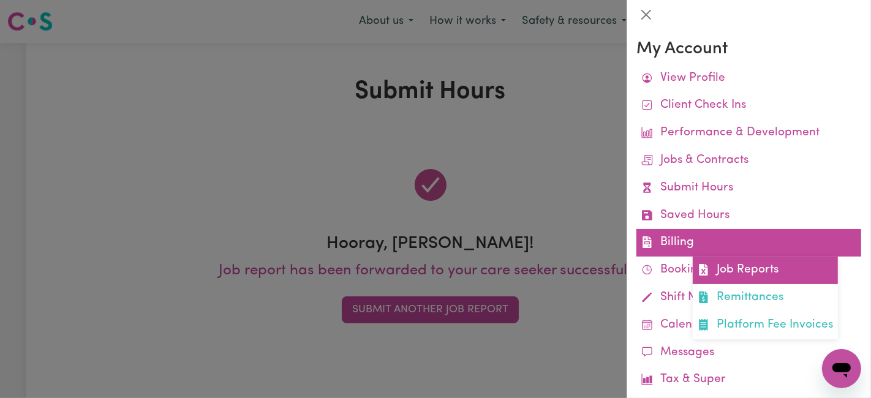
click at [717, 276] on link "Job Reports" at bounding box center [765, 271] width 145 height 28
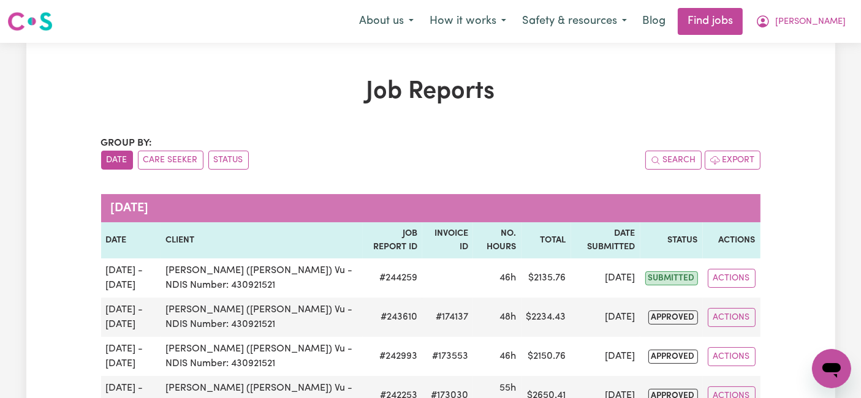
scroll to position [68, 0]
